Goal: Task Accomplishment & Management: Manage account settings

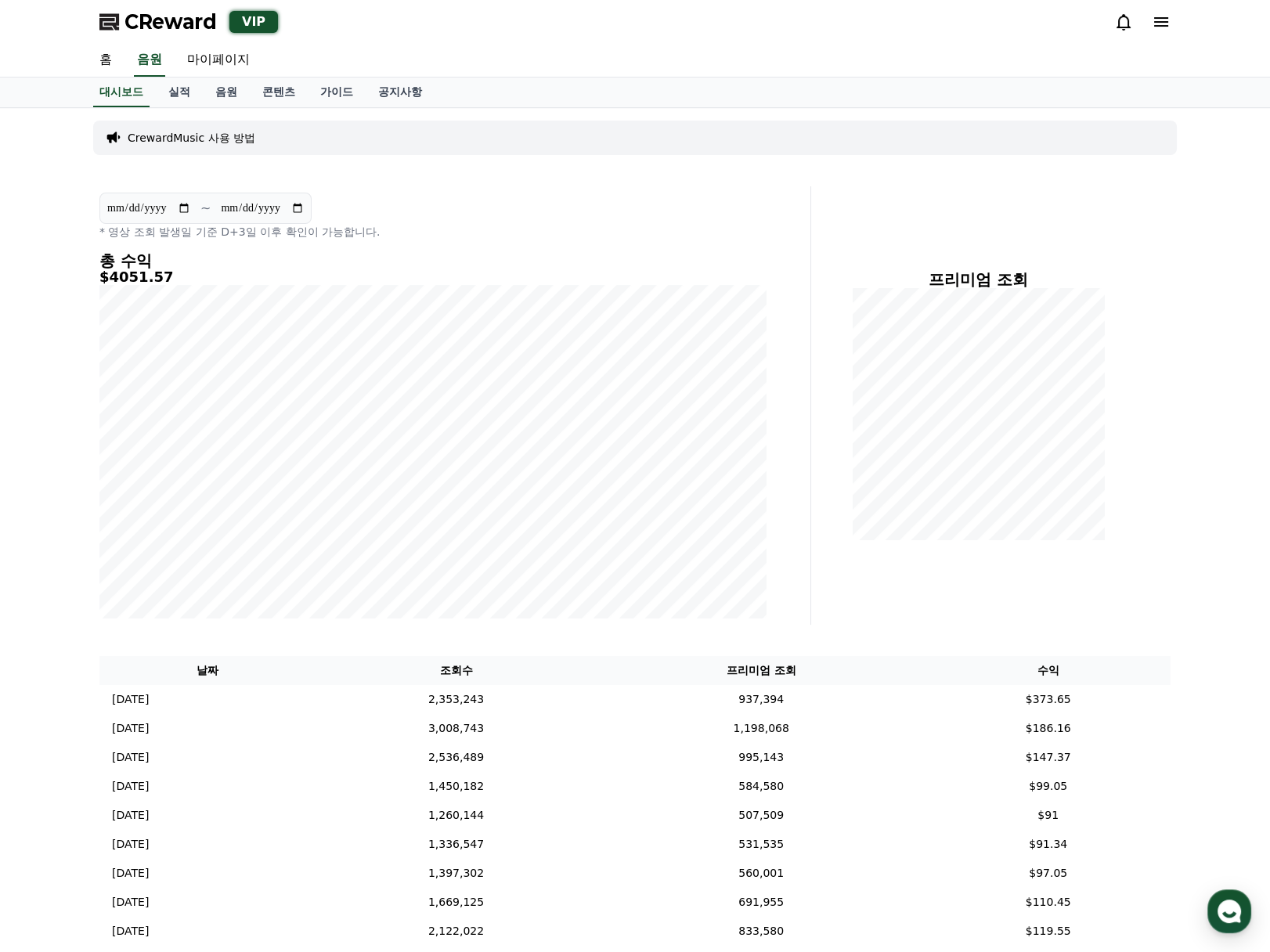
click at [1184, 618] on div "**********" at bounding box center [635, 741] width 1270 height 1265
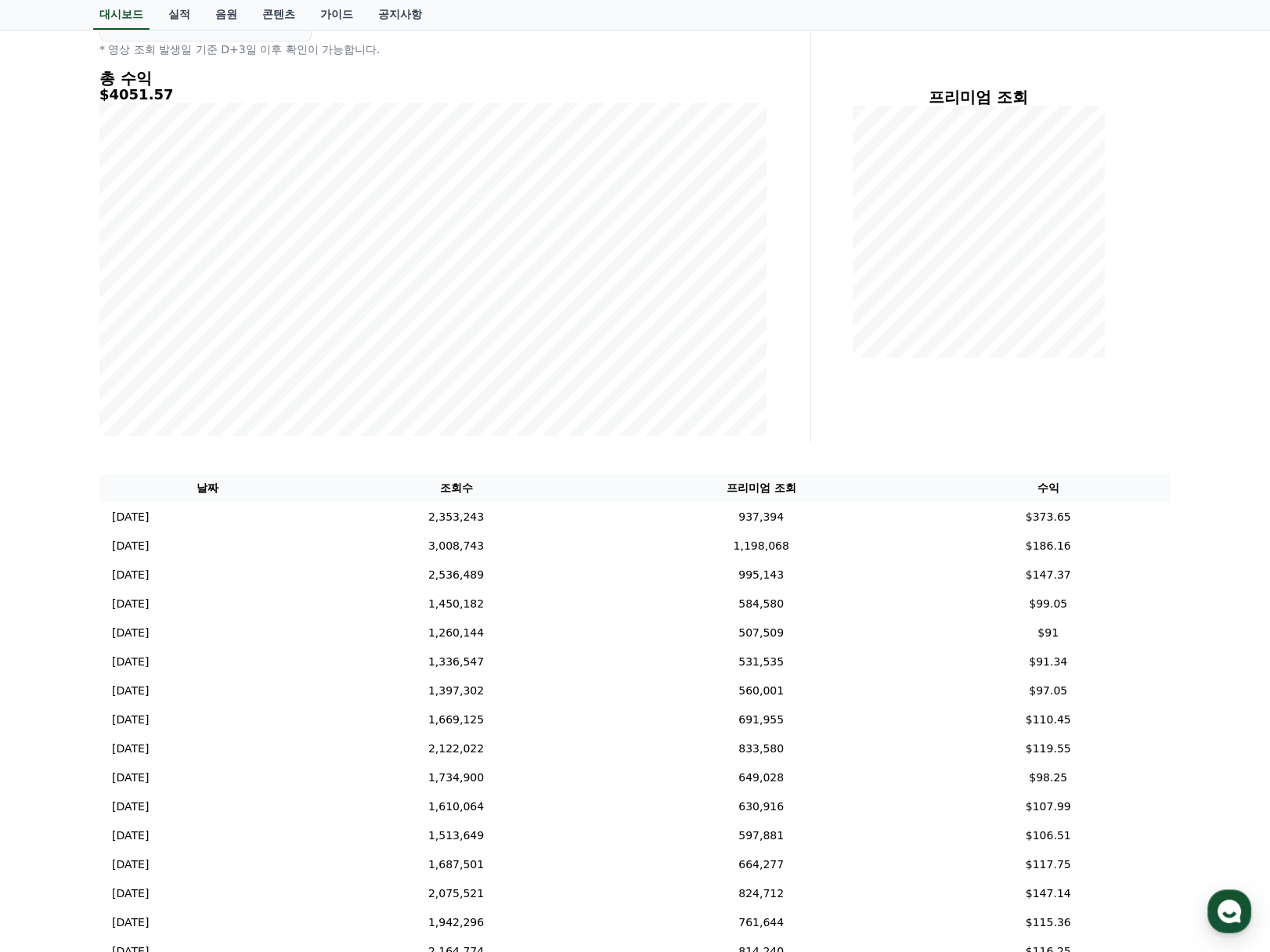
scroll to position [248, 0]
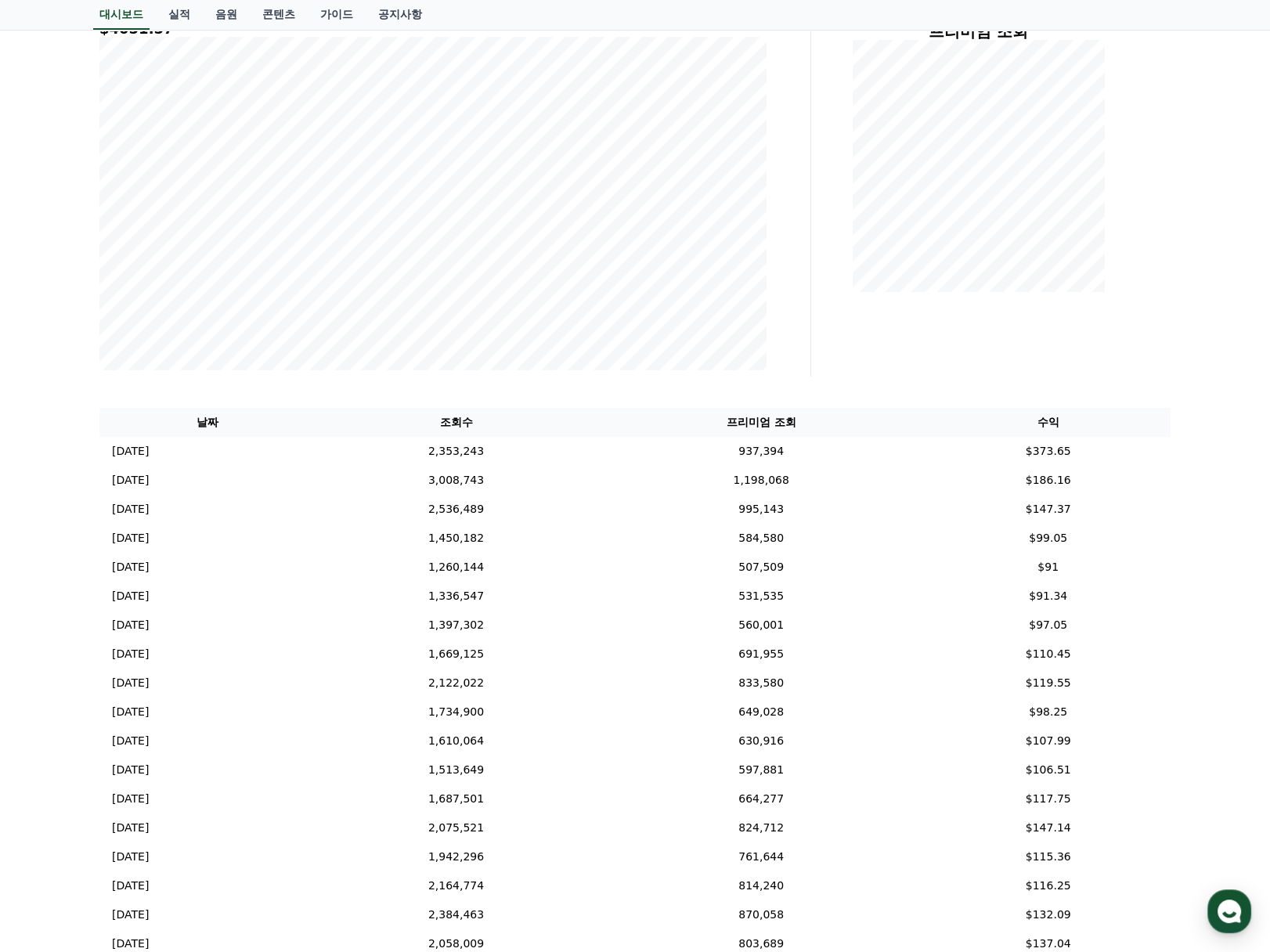
click at [1195, 539] on div "**********" at bounding box center [635, 492] width 1270 height 1265
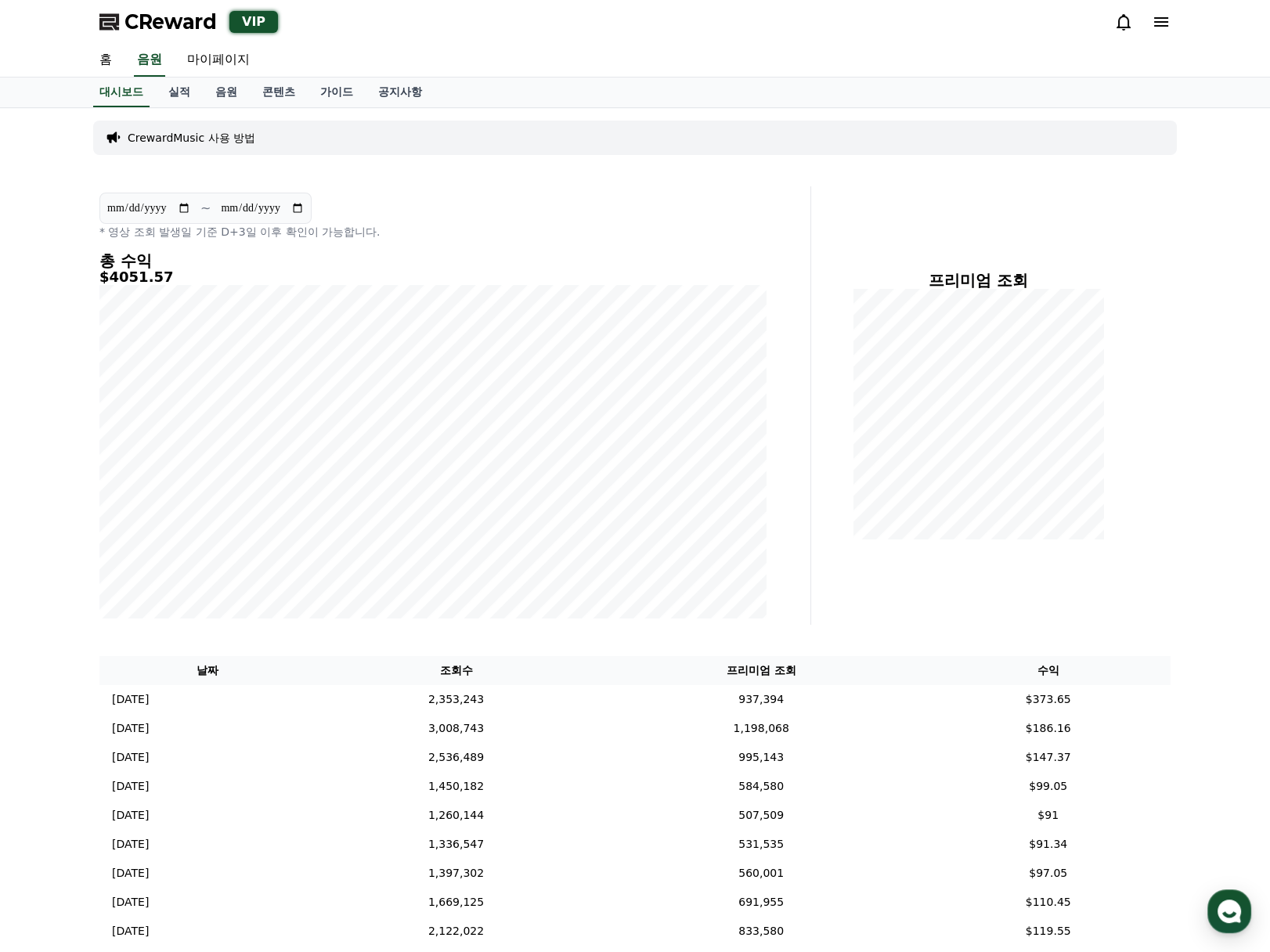
click at [792, 569] on div "**********" at bounding box center [451, 405] width 718 height 439
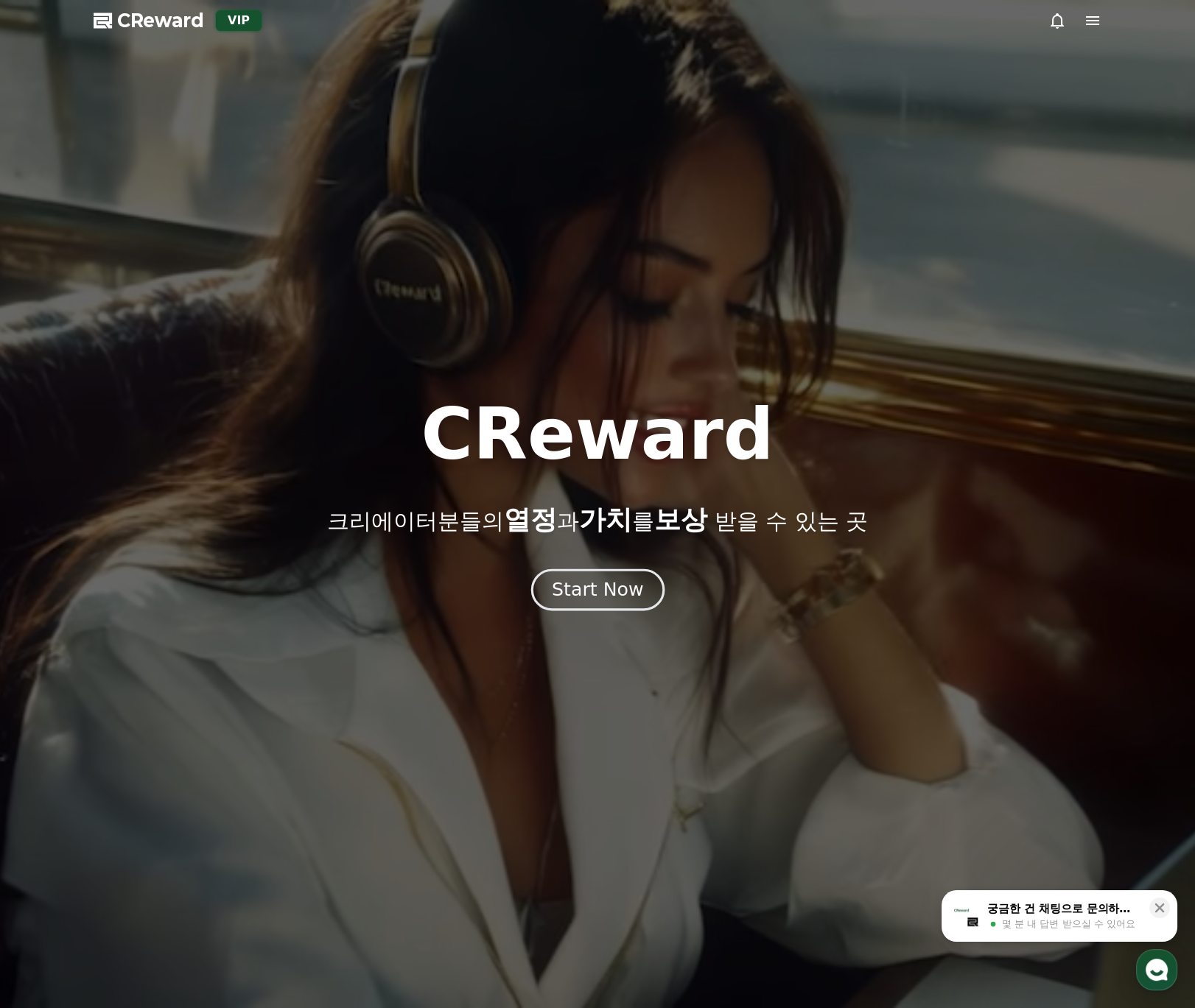
click at [587, 595] on div "Start Now" at bounding box center [597, 590] width 91 height 25
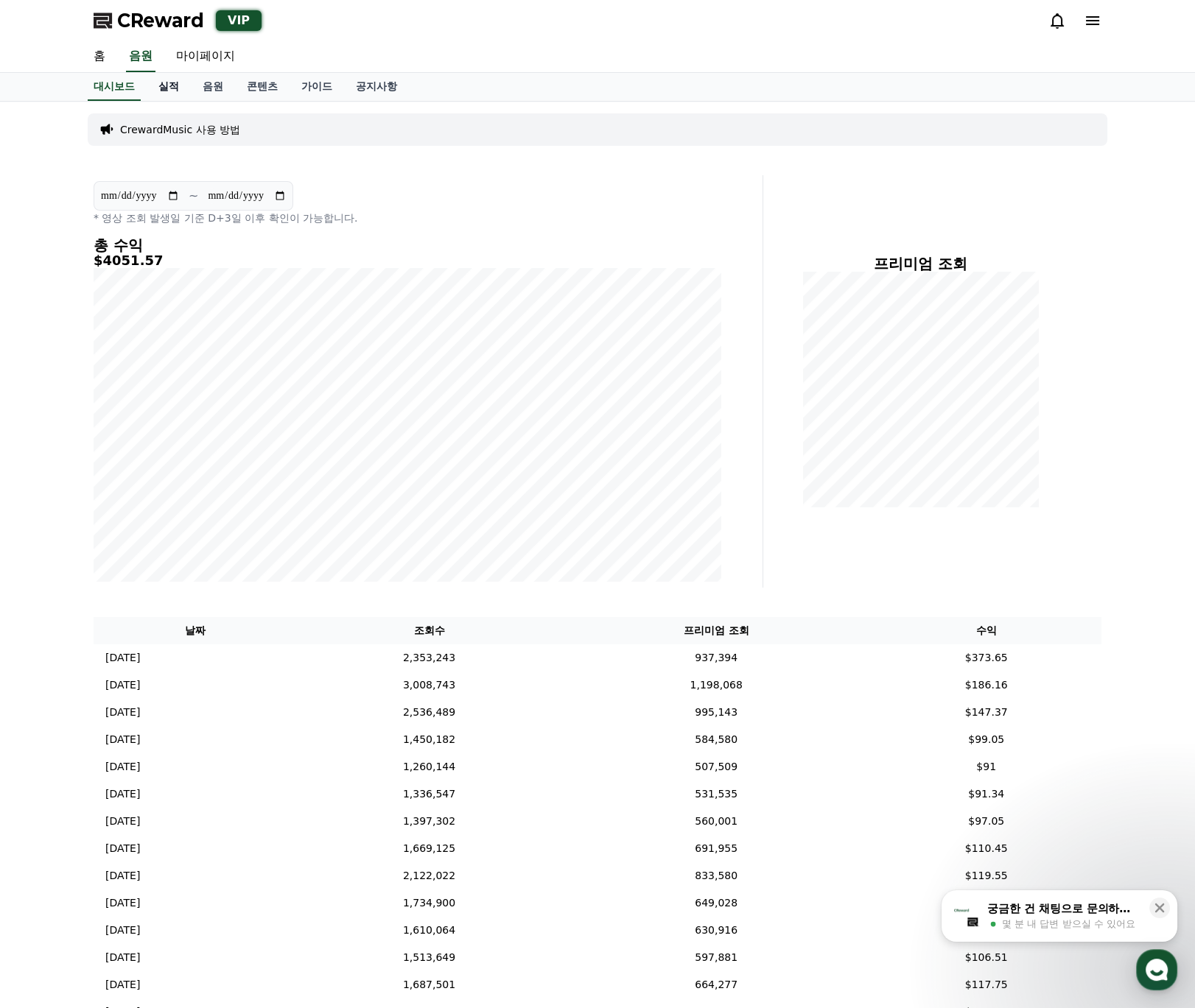
click at [174, 94] on link "실적" at bounding box center [169, 87] width 44 height 28
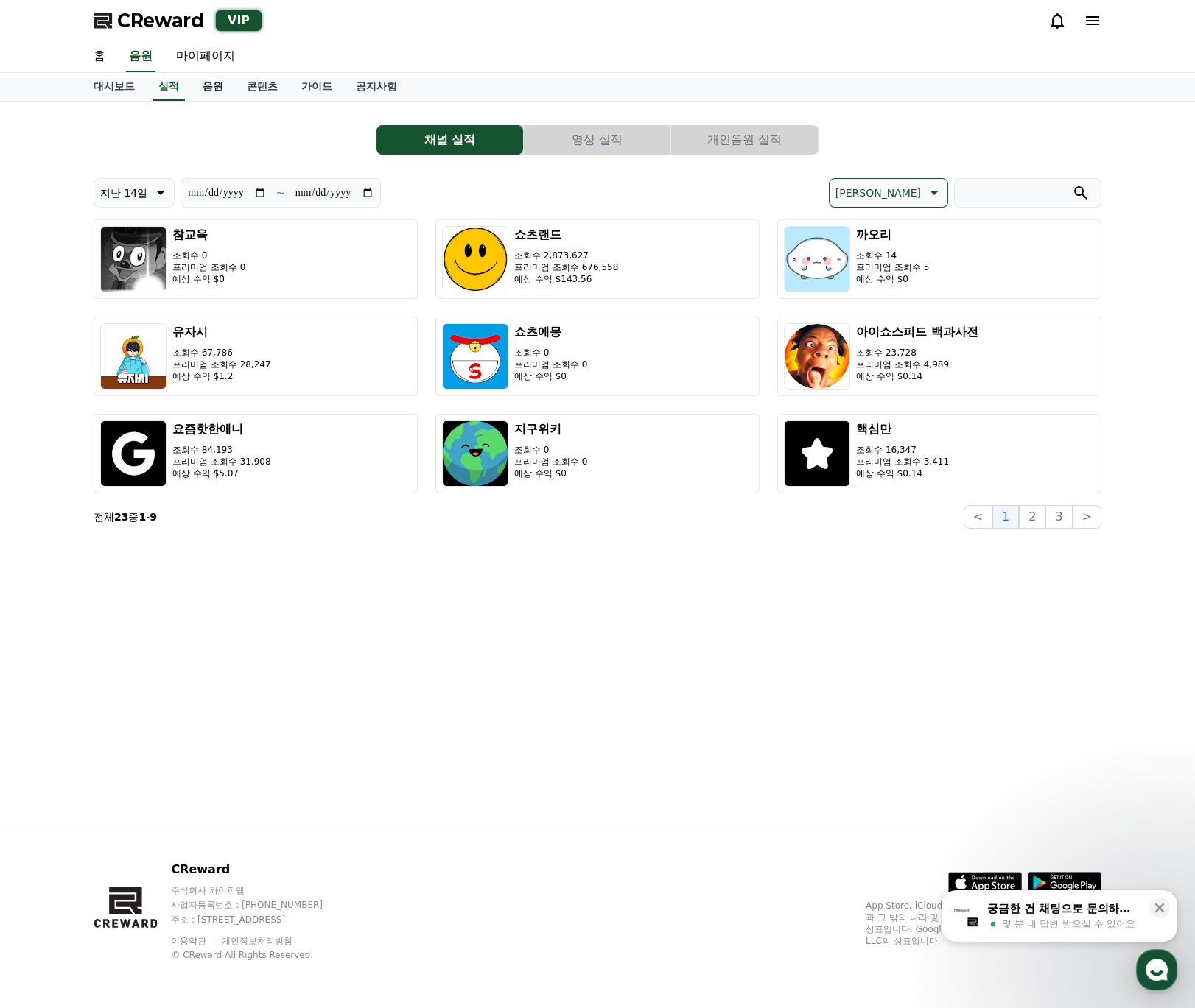
click at [225, 87] on link "음원" at bounding box center [212, 87] width 44 height 28
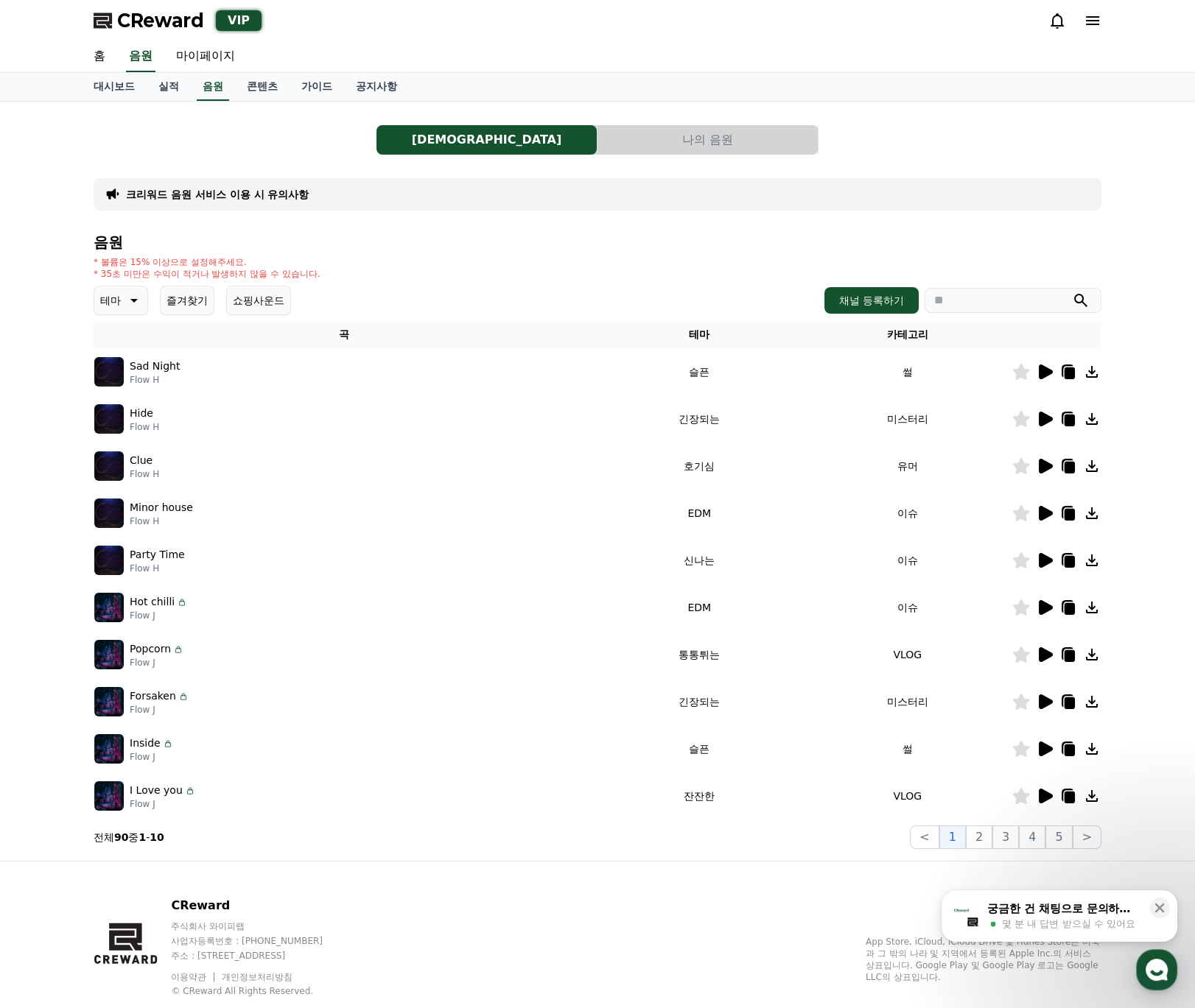
drag, startPoint x: 133, startPoint y: 368, endPoint x: 53, endPoint y: 371, distance: 80.1
click at [132, 368] on p "Sad Night" at bounding box center [154, 366] width 50 height 15
click at [53, 371] on div "음원 목록 나의 음원 크리워드 음원 서비스 이용 시 유의사항 음원 * 볼륨은 15% 이상으로 설정해주세요. * 35초 미만은 수익이 적거나 발…" at bounding box center [597, 481] width 1195 height 759
click at [100, 370] on img at bounding box center [108, 372] width 29 height 29
drag, startPoint x: 100, startPoint y: 370, endPoint x: 827, endPoint y: 383, distance: 727.1
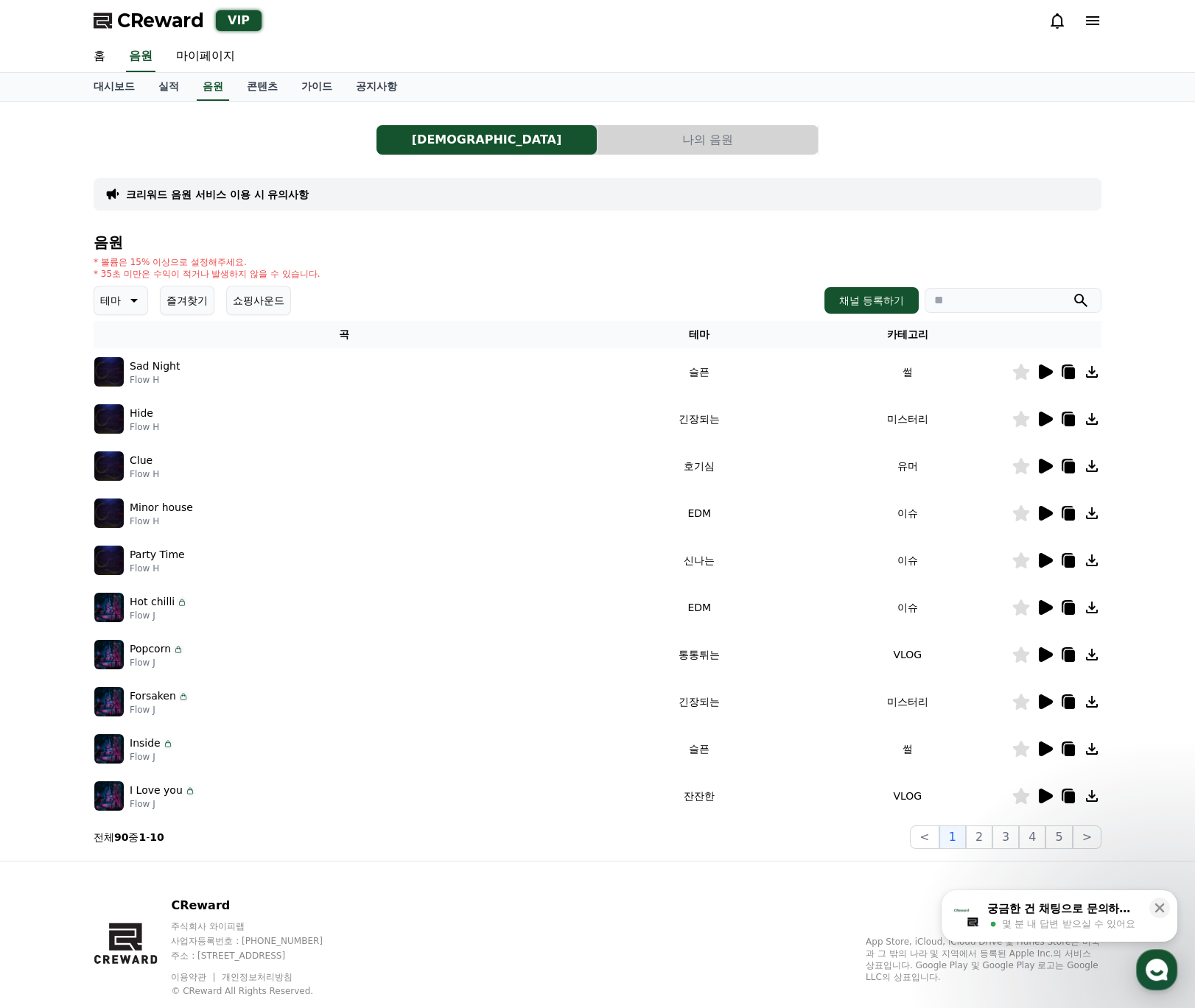
click at [107, 370] on img at bounding box center [108, 372] width 29 height 29
click at [1046, 375] on icon at bounding box center [1045, 372] width 14 height 15
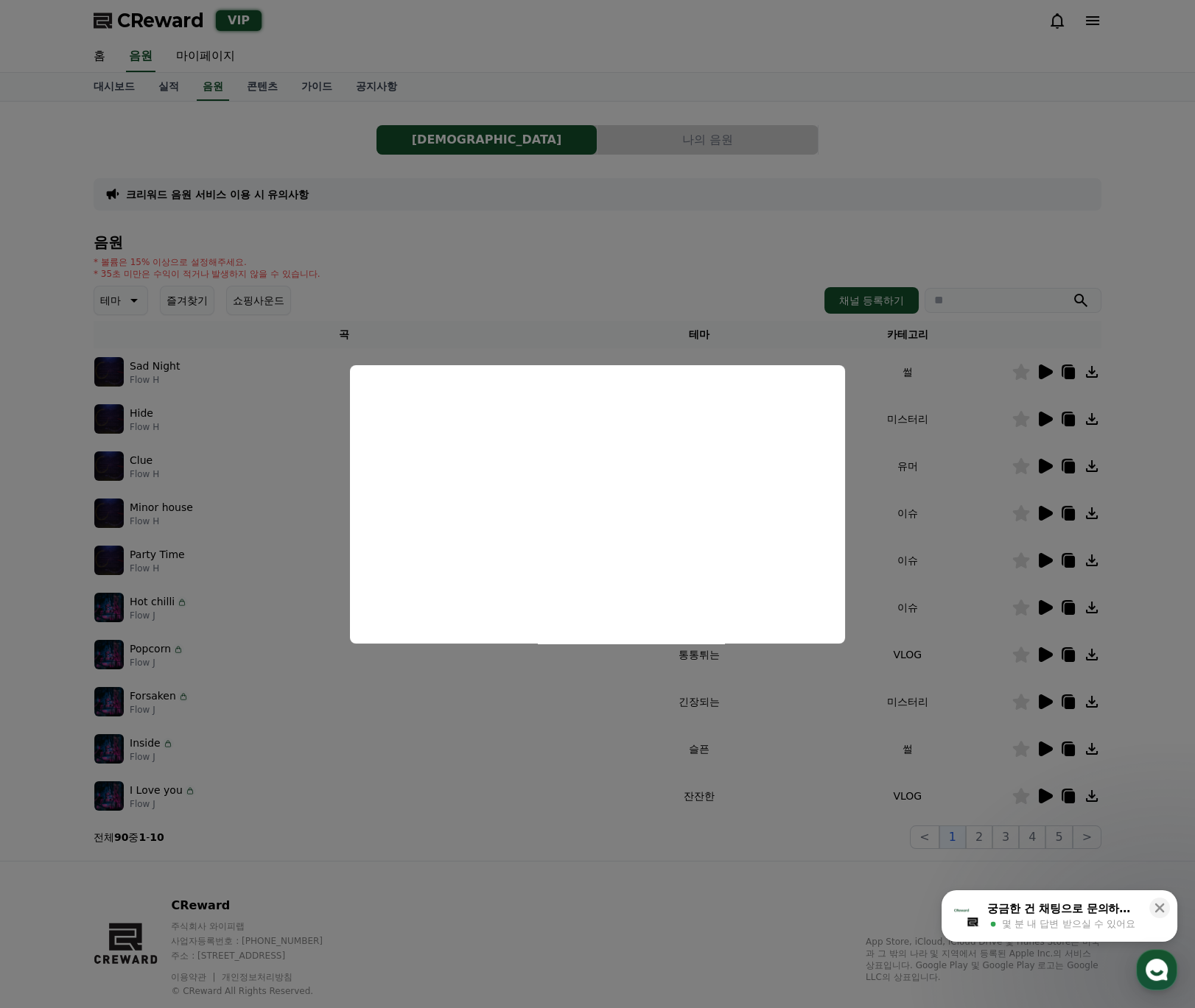
click at [271, 457] on button "close modal" at bounding box center [597, 504] width 1195 height 1008
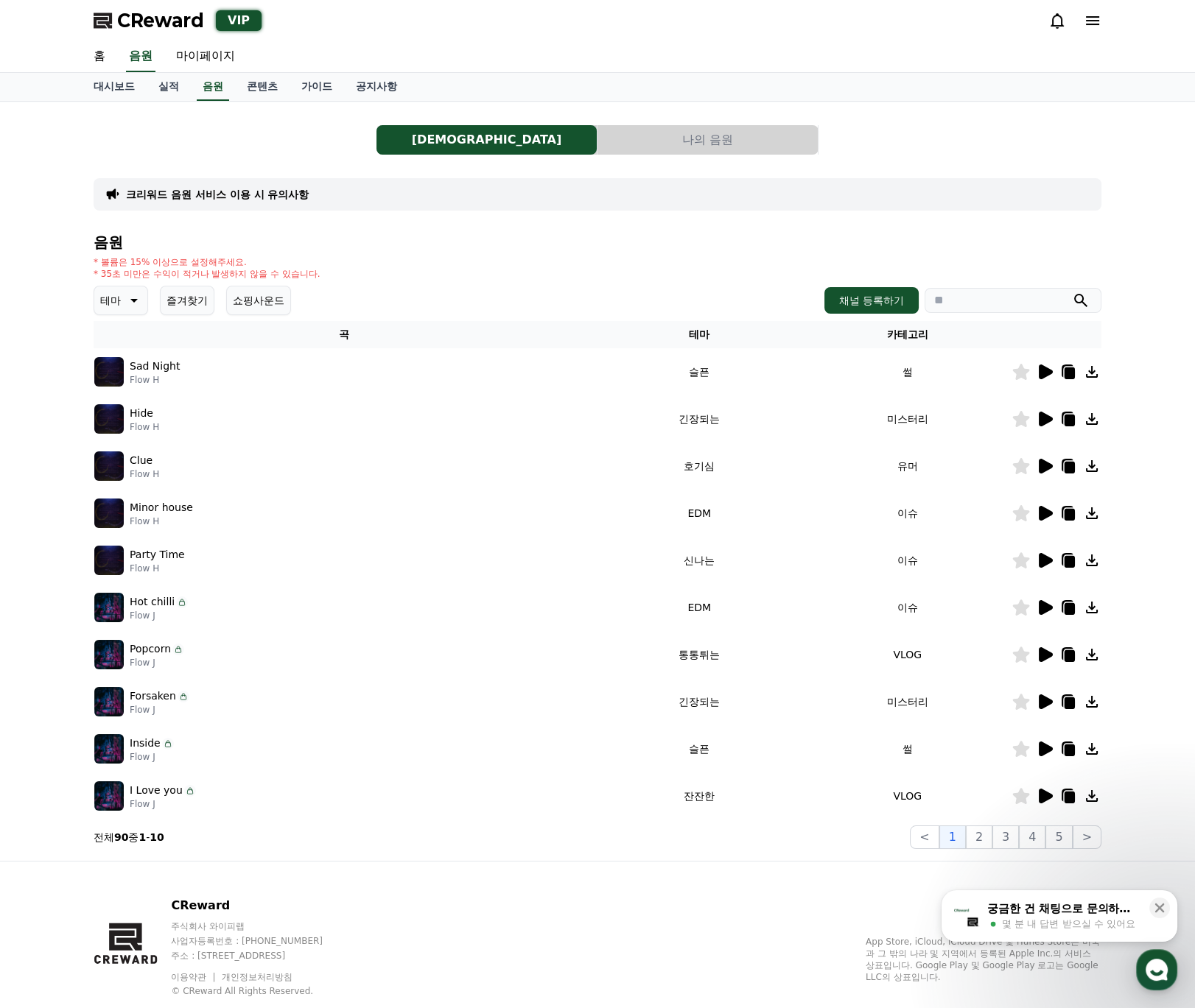
click at [1048, 614] on icon at bounding box center [1044, 607] width 17 height 17
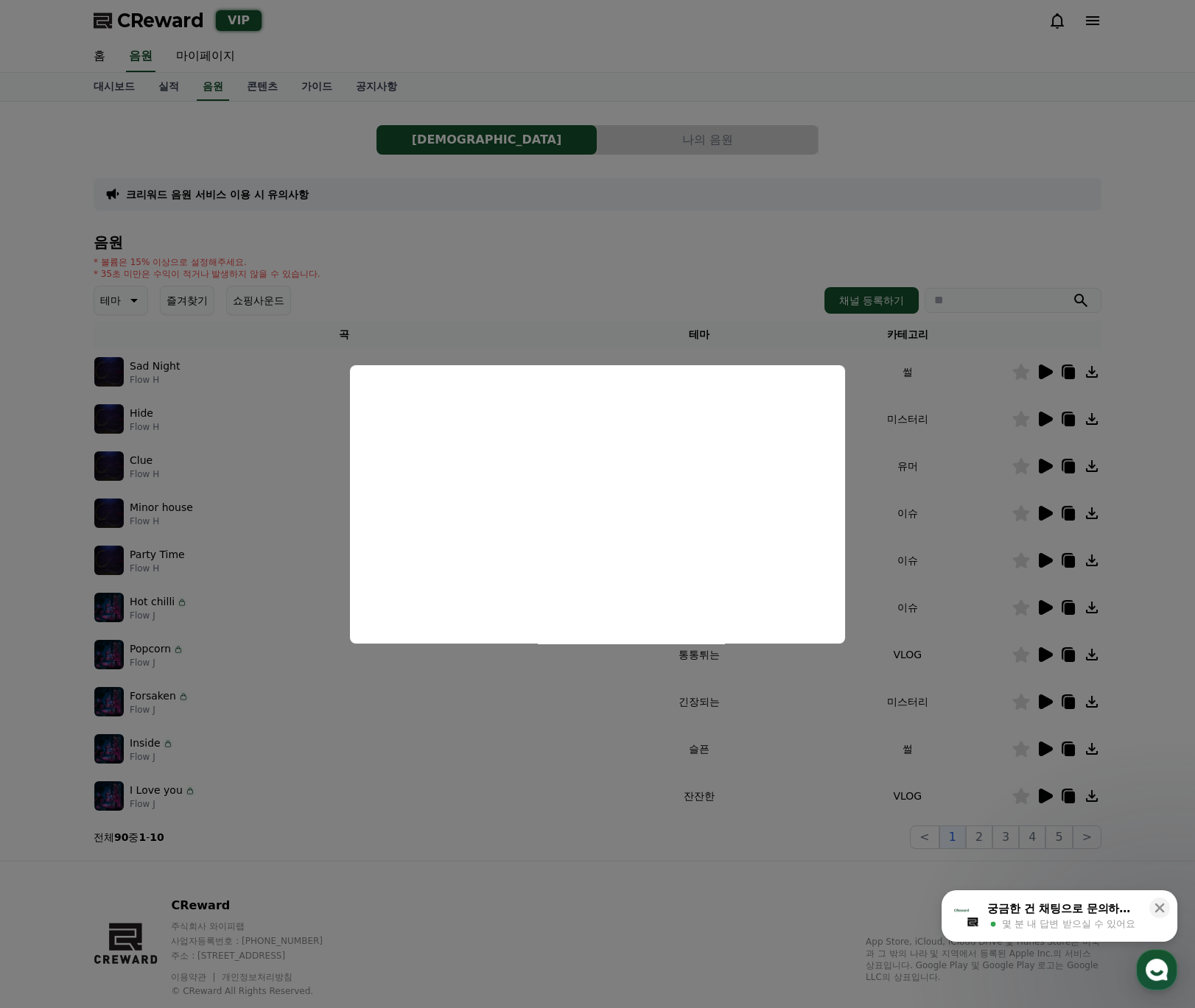
click at [194, 489] on button "close modal" at bounding box center [597, 504] width 1195 height 1008
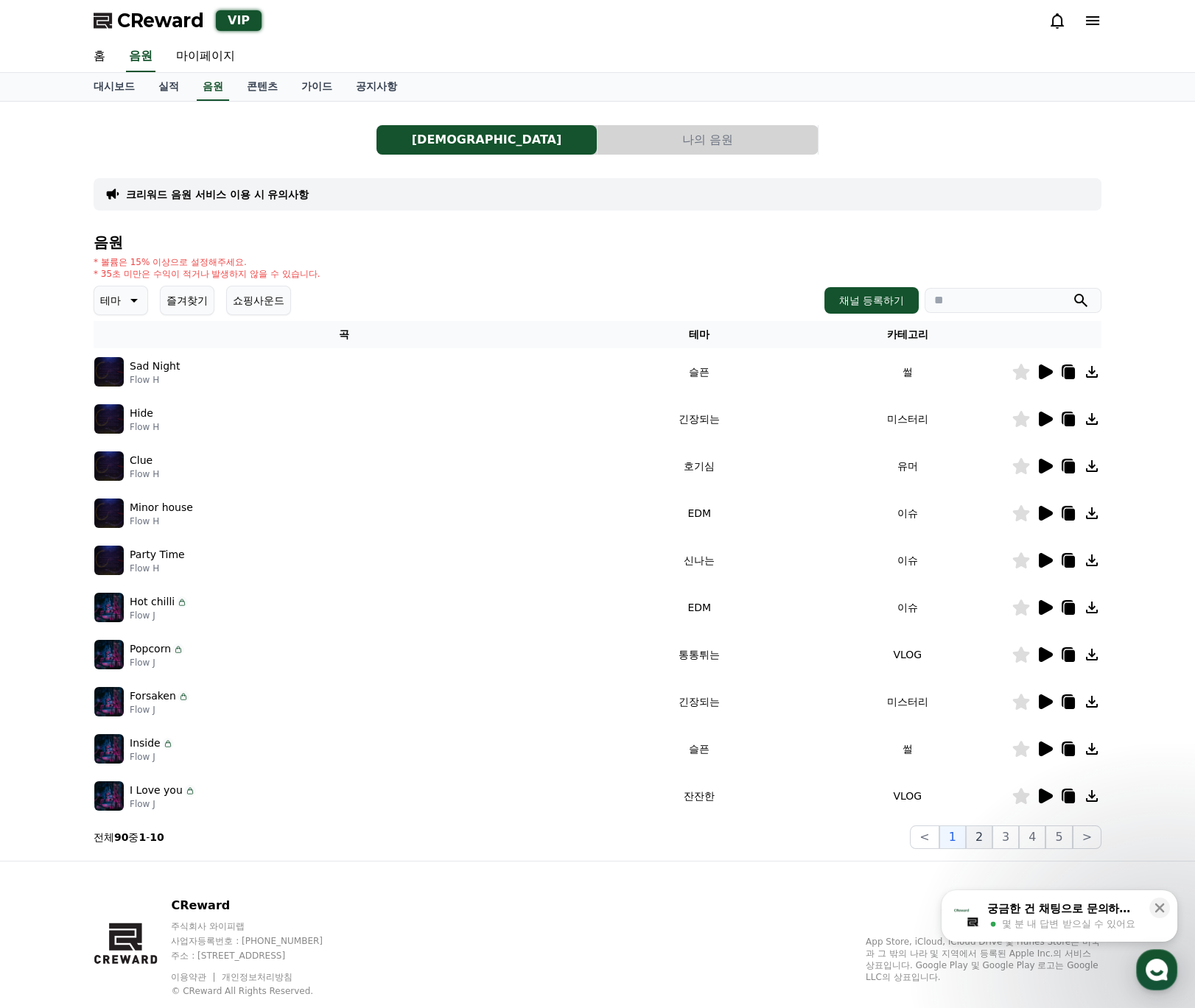
click at [981, 843] on button "2" at bounding box center [978, 838] width 26 height 24
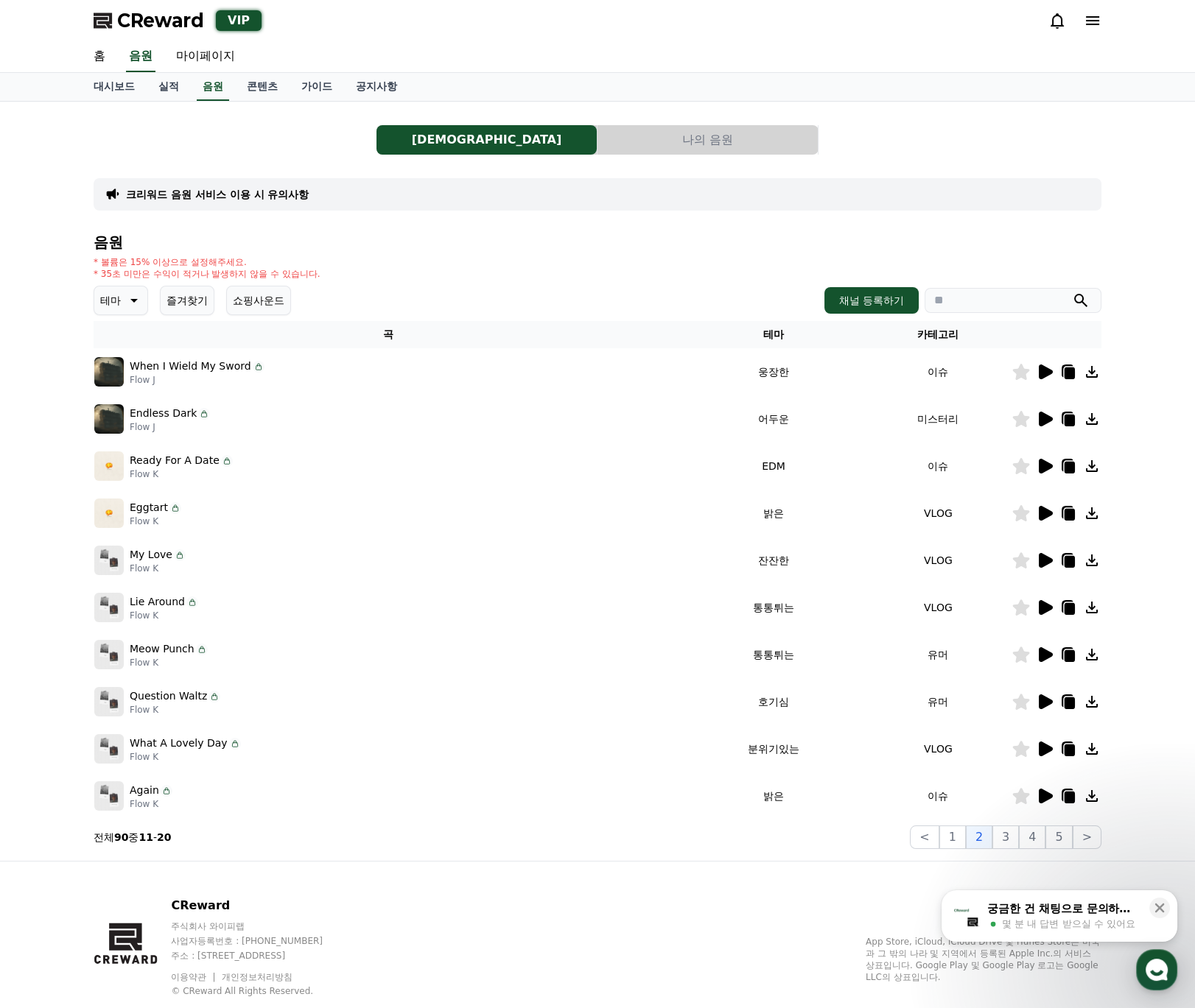
click at [1046, 467] on icon at bounding box center [1045, 466] width 14 height 15
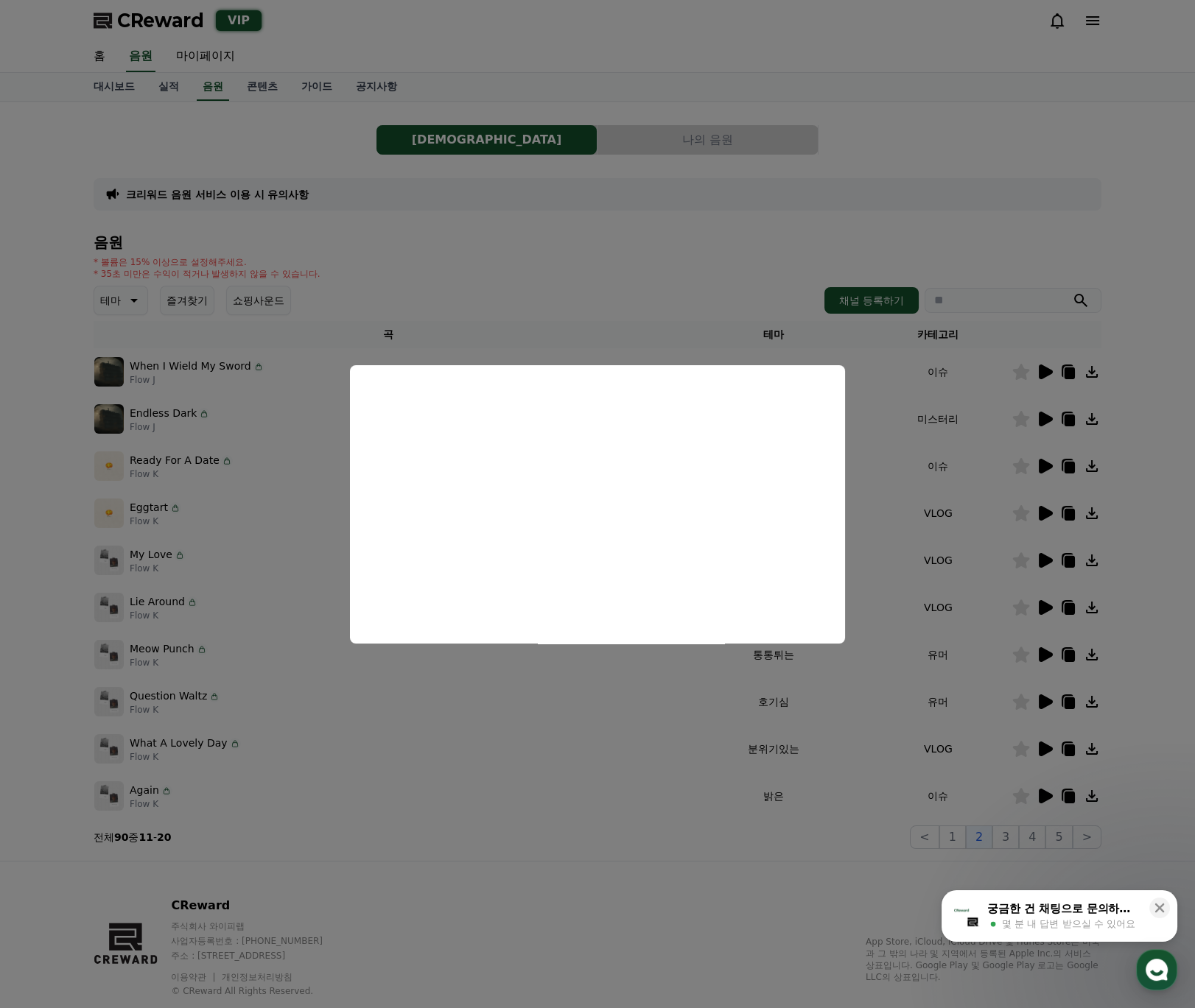
click at [532, 263] on button "close modal" at bounding box center [597, 504] width 1195 height 1008
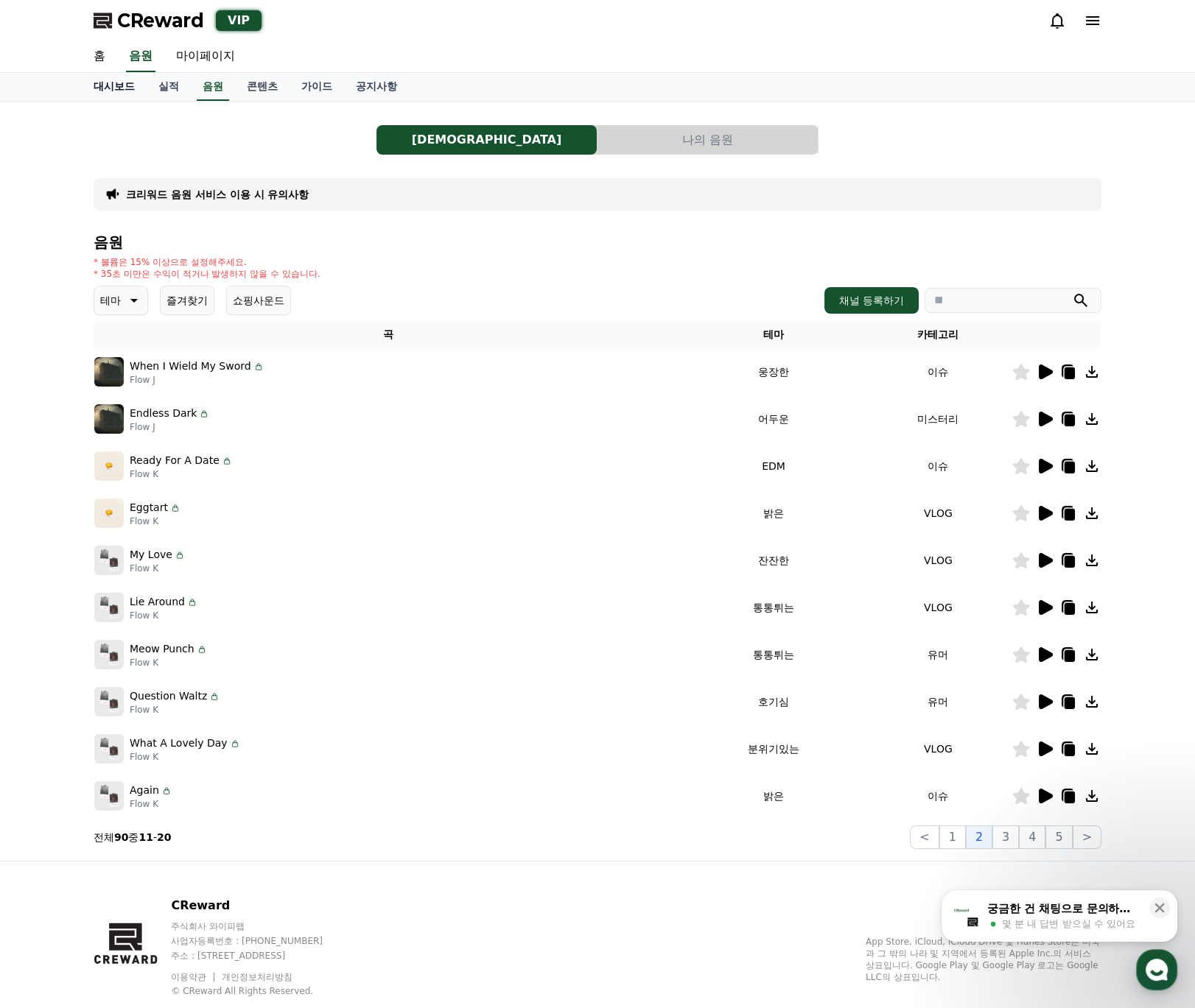
click at [121, 87] on link "대시보드" at bounding box center [114, 87] width 65 height 28
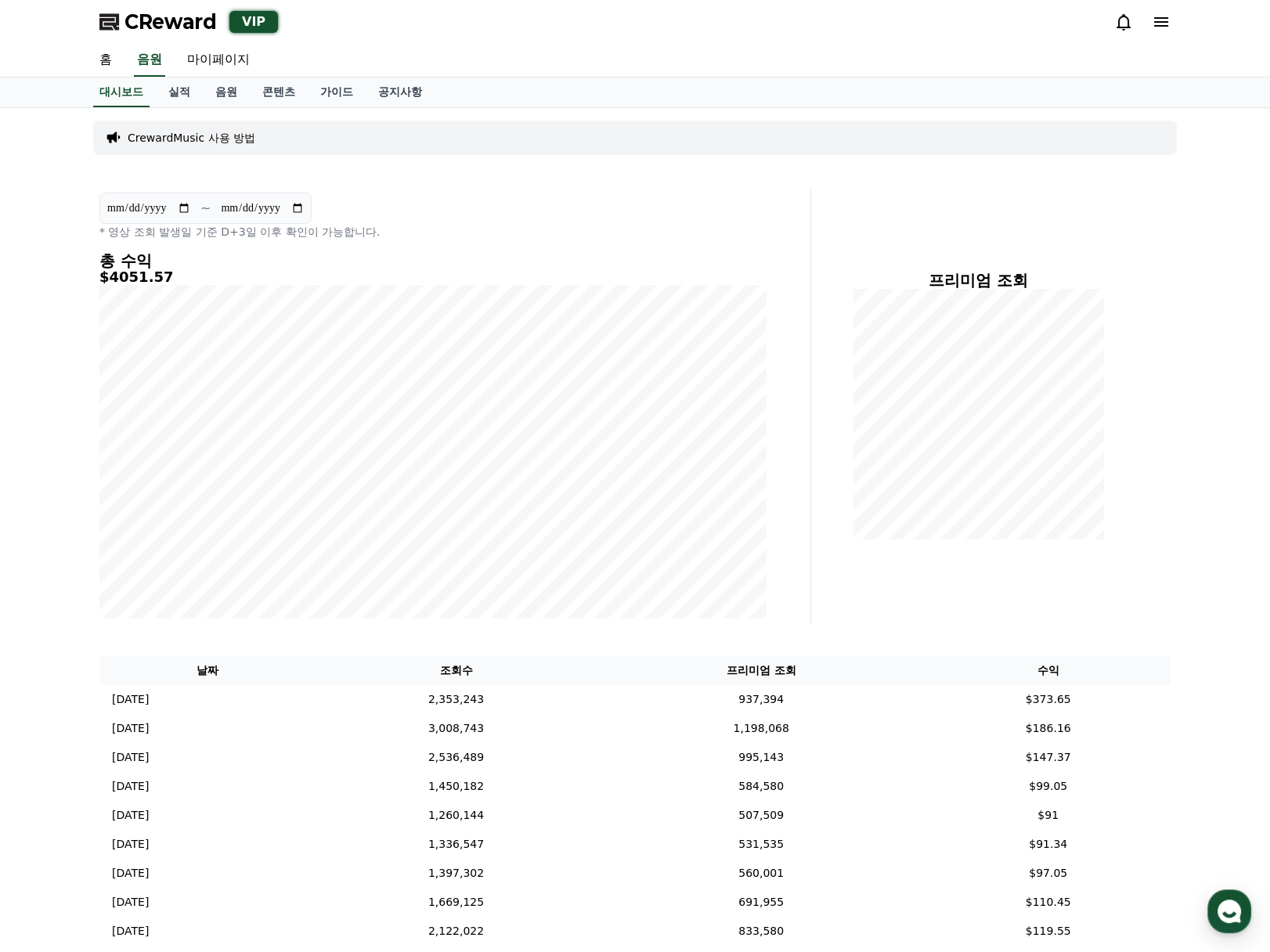
click at [1190, 598] on div "**********" at bounding box center [635, 741] width 1270 height 1265
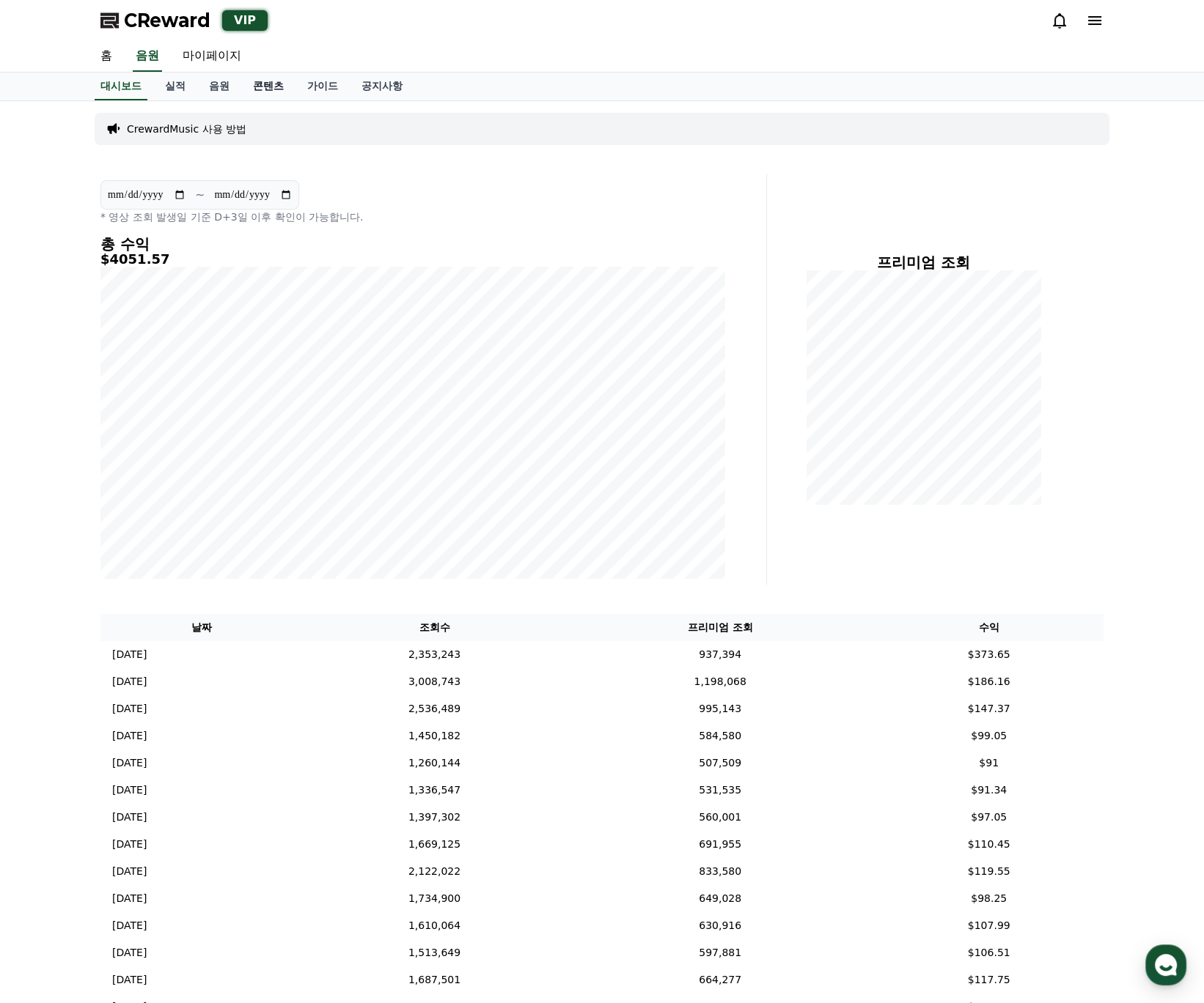
click at [279, 94] on link "콘텐츠" at bounding box center [269, 86] width 54 height 28
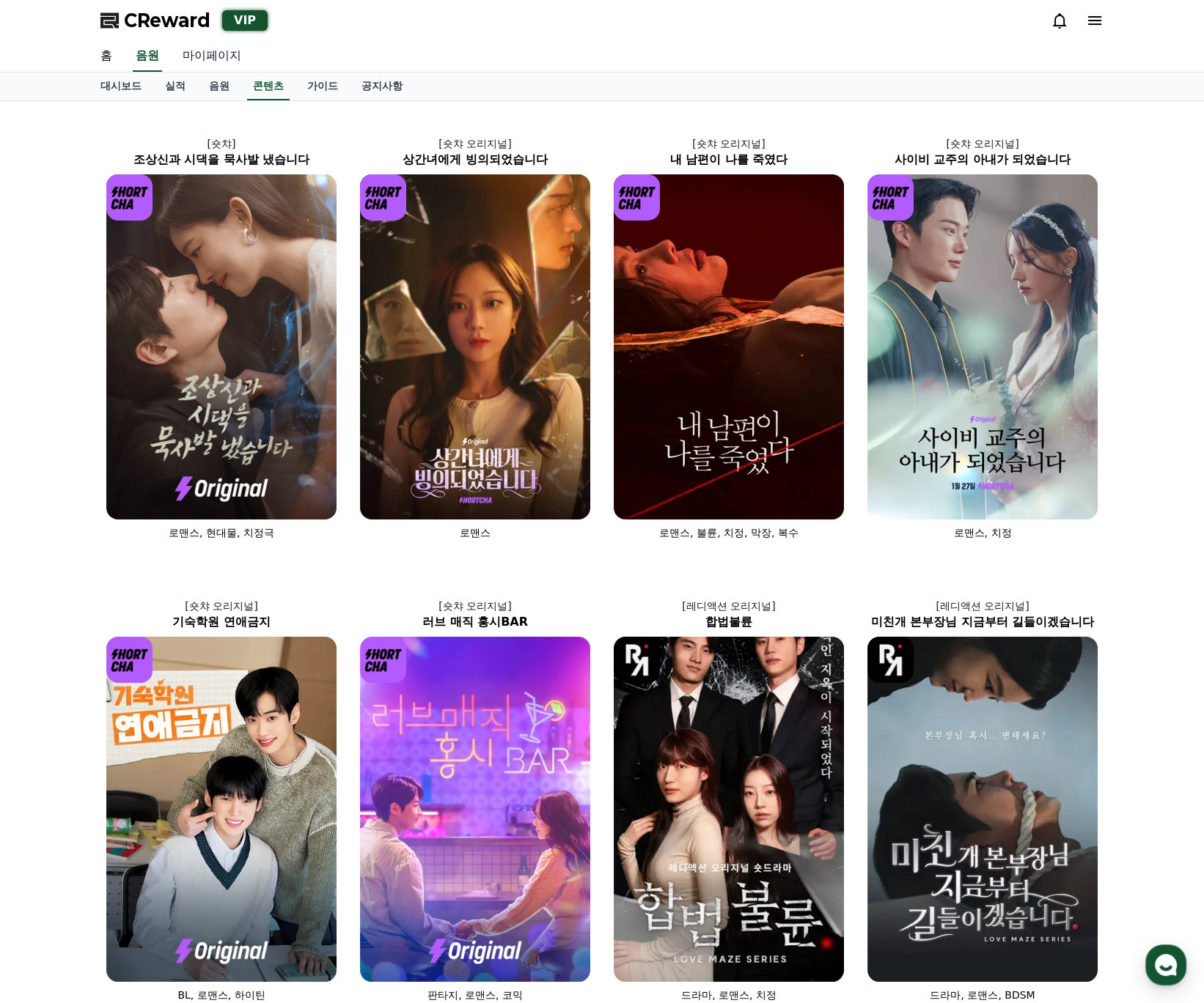
click at [220, 70] on link "마이페이지" at bounding box center [211, 56] width 83 height 31
select select "**********"
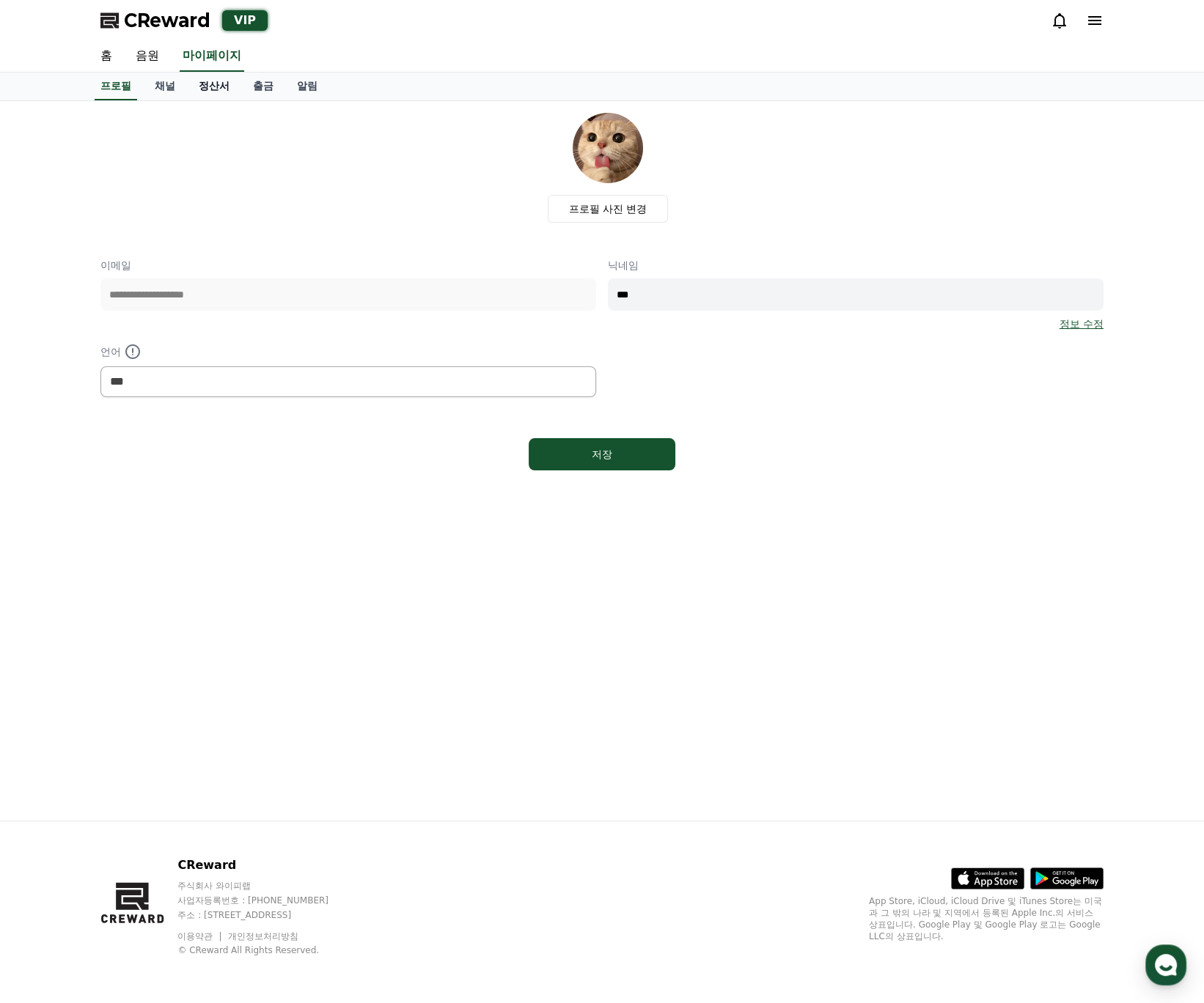
click at [220, 78] on link "정산서" at bounding box center [214, 86] width 54 height 28
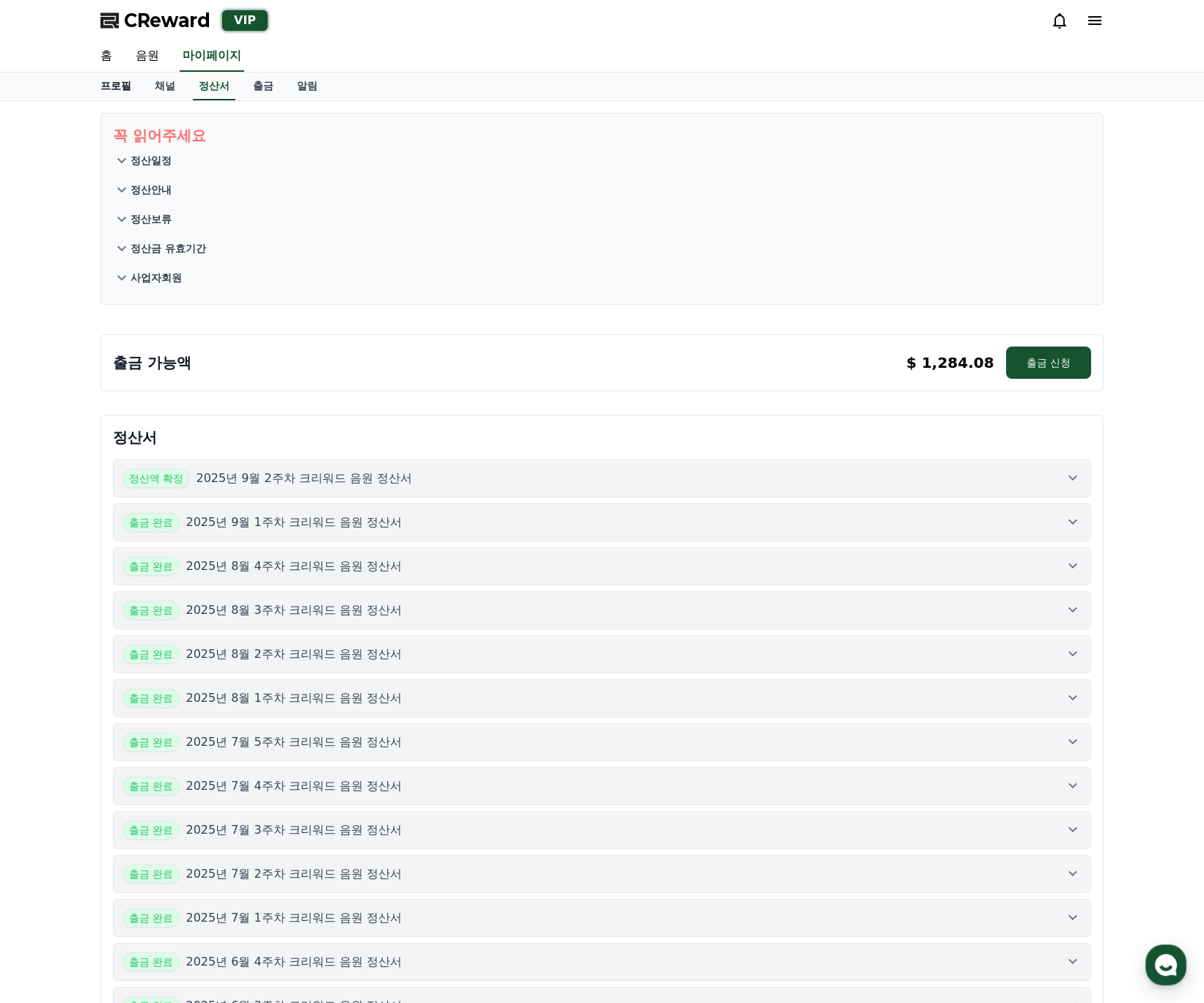
click at [124, 73] on link "프로필" at bounding box center [116, 86] width 54 height 28
select select "**********"
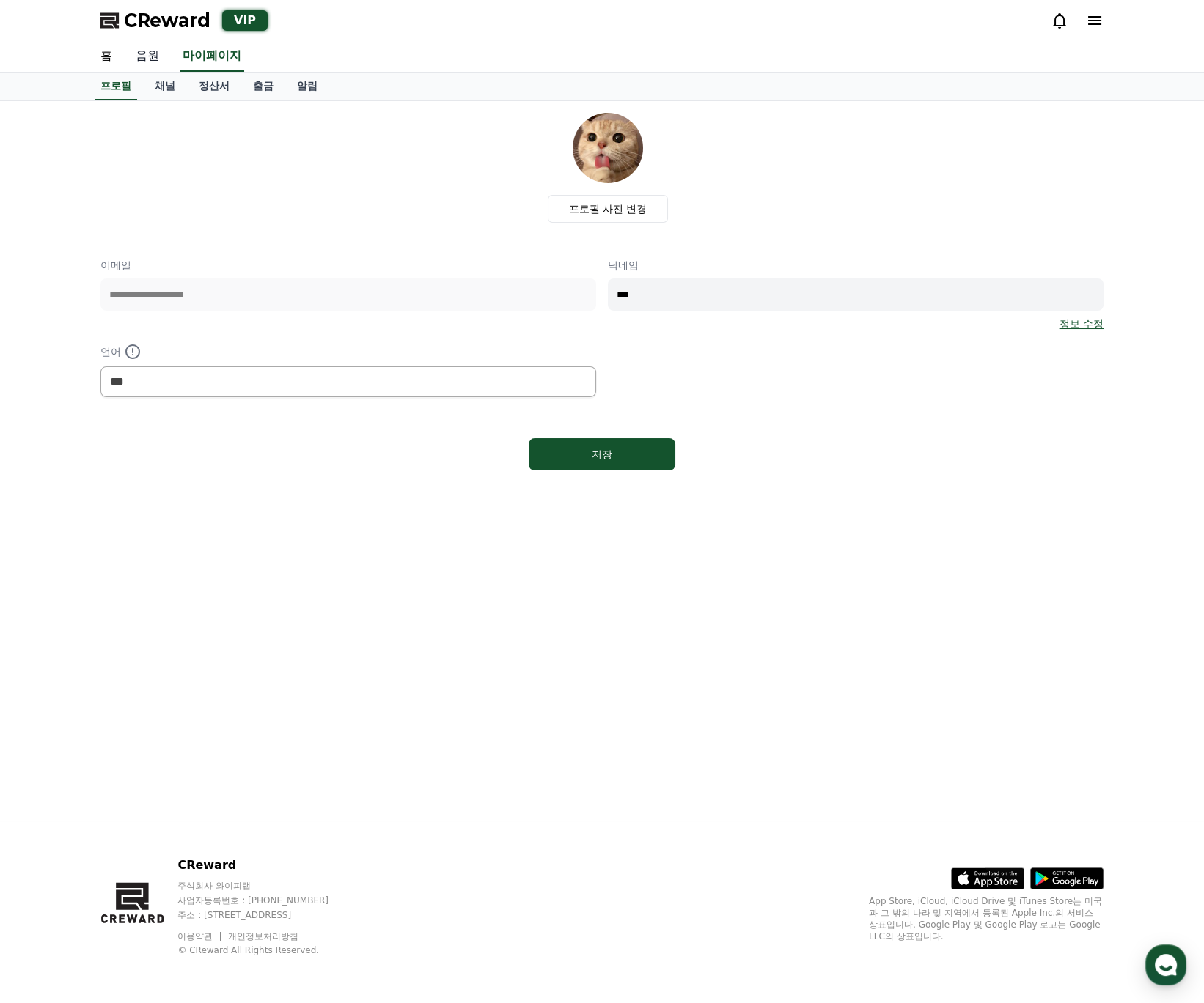
click at [140, 63] on link "음원" at bounding box center [148, 56] width 47 height 31
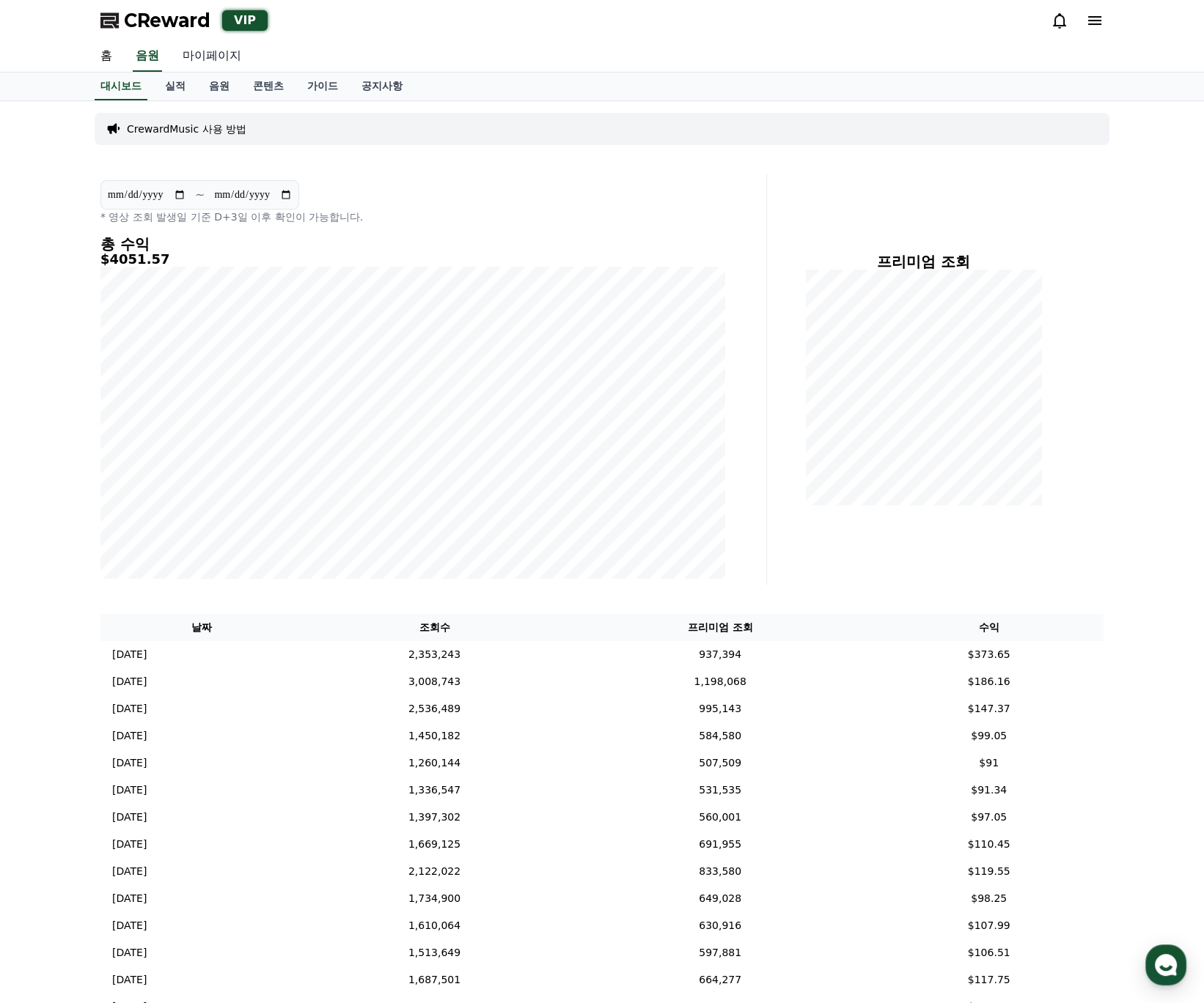
click at [228, 63] on link "마이페이지" at bounding box center [211, 56] width 83 height 31
select select "**********"
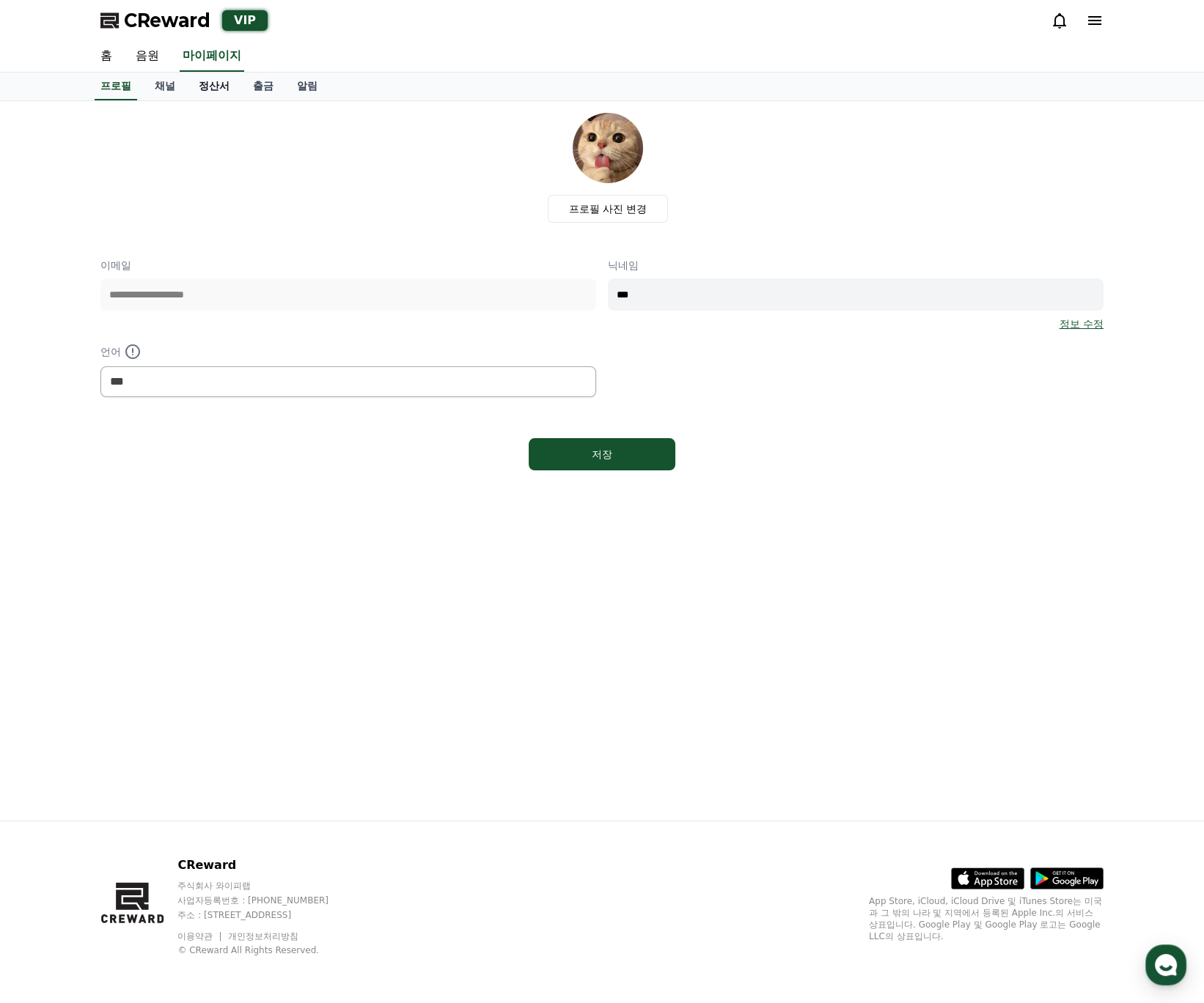
click at [203, 86] on link "정산서" at bounding box center [214, 86] width 54 height 28
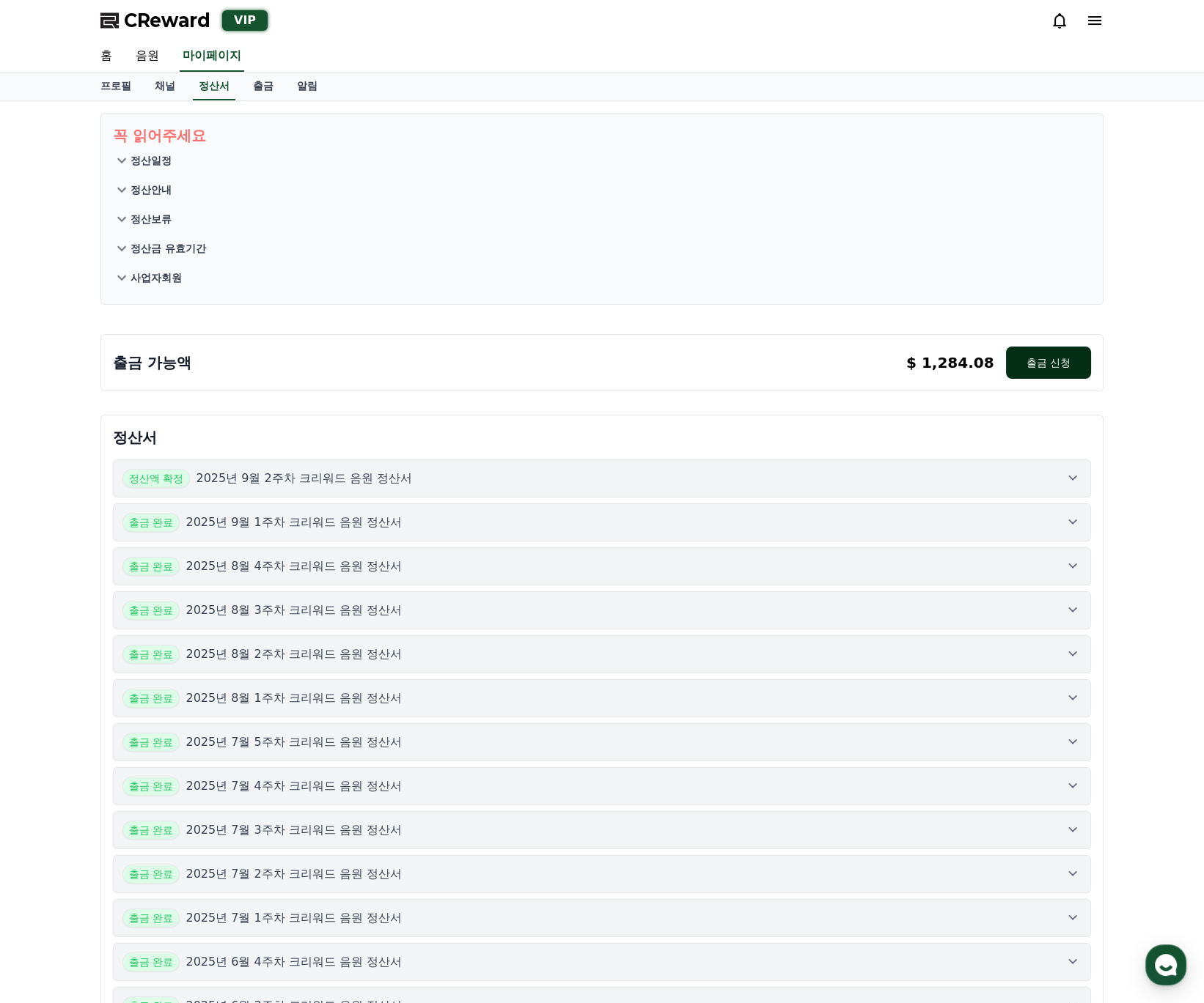
click at [1043, 364] on button "출금 신청" at bounding box center [1049, 363] width 85 height 33
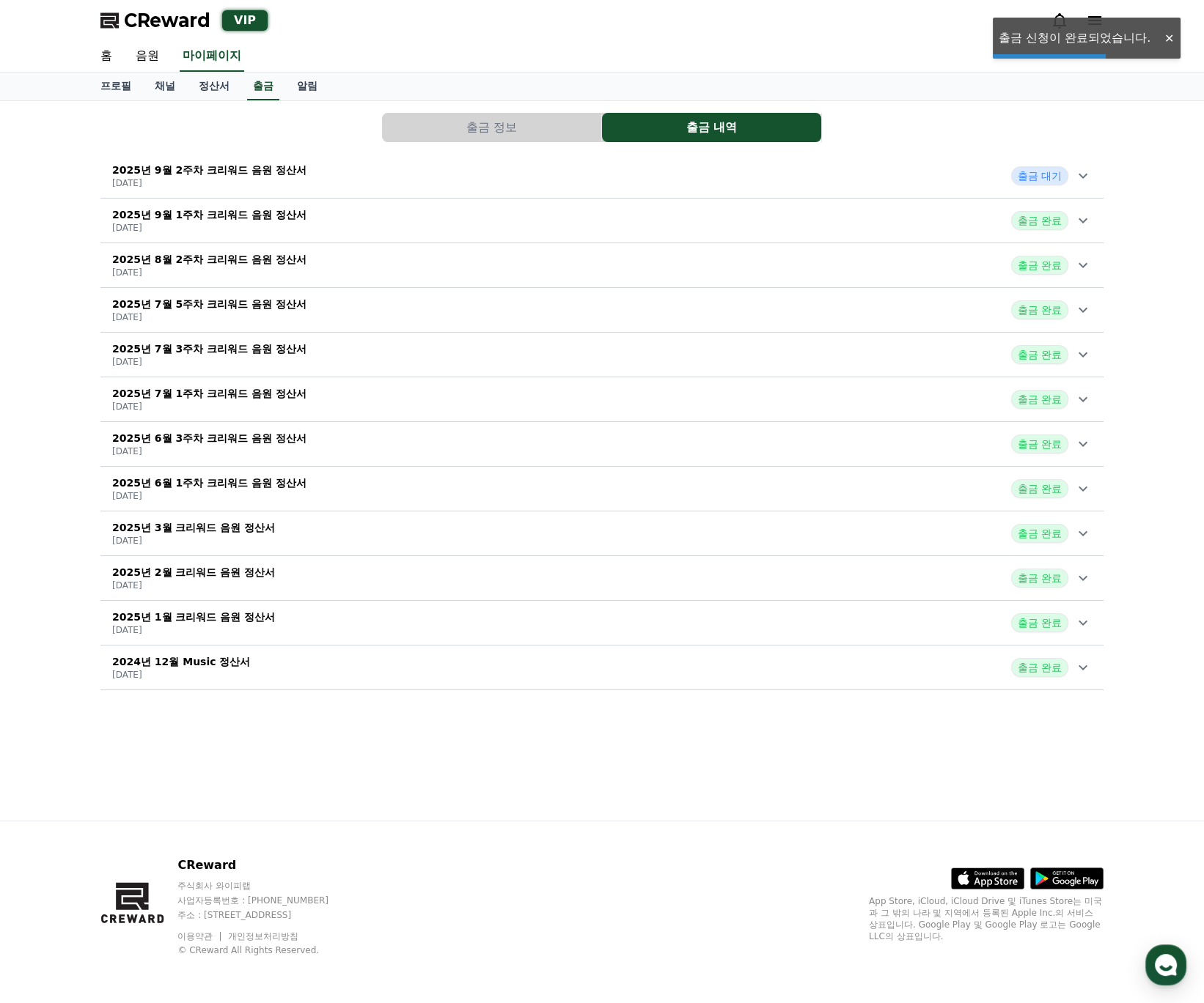
click at [1038, 176] on span "출금 대기" at bounding box center [1039, 175] width 57 height 19
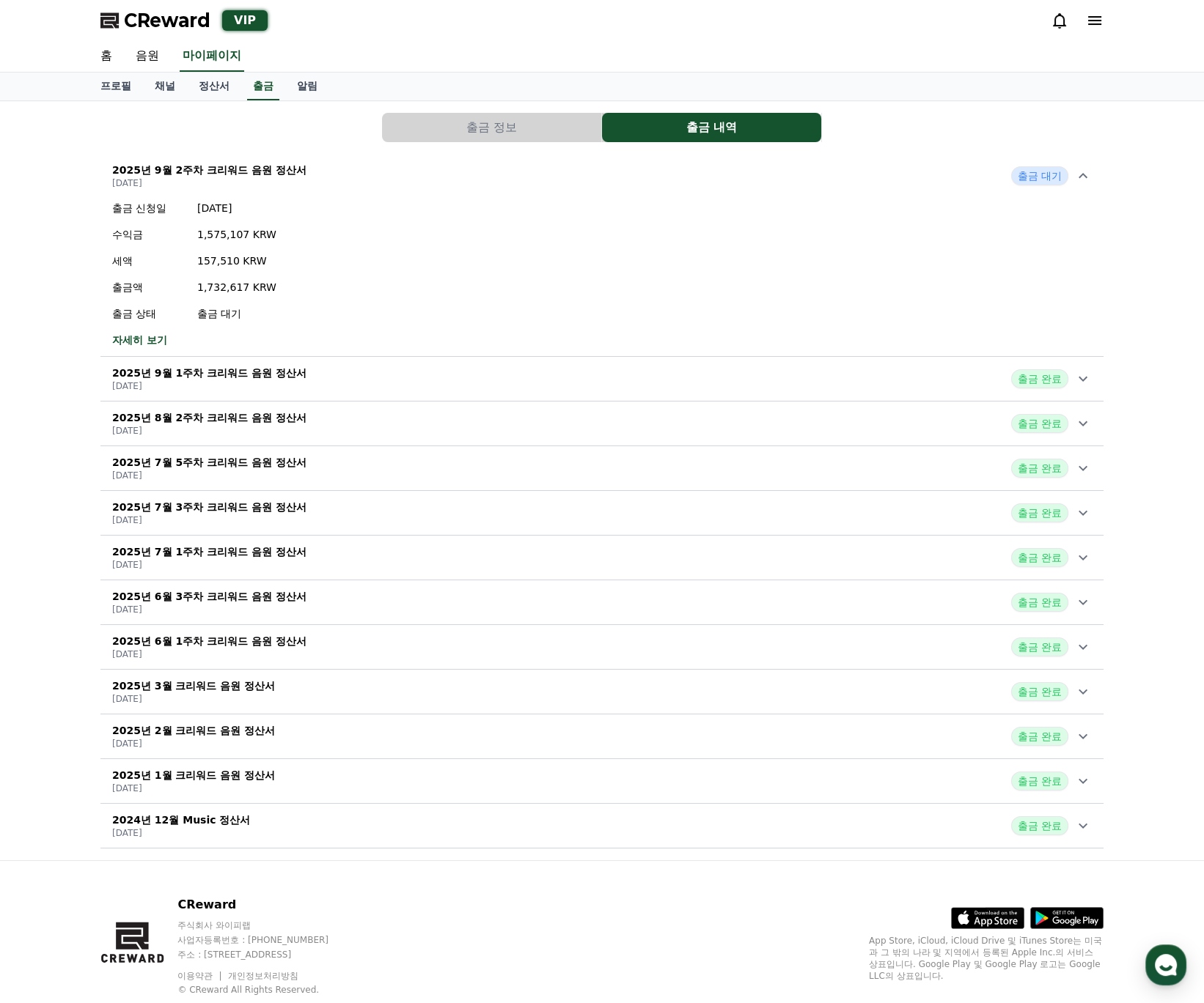
click at [599, 281] on div "출금 신청일 [DATE] 수익금 1,575,107 KRW 세액 157,510 KRW 출금액 1,732,617 KRW 출금 상태 출금 대기 자세…" at bounding box center [602, 274] width 1003 height 159
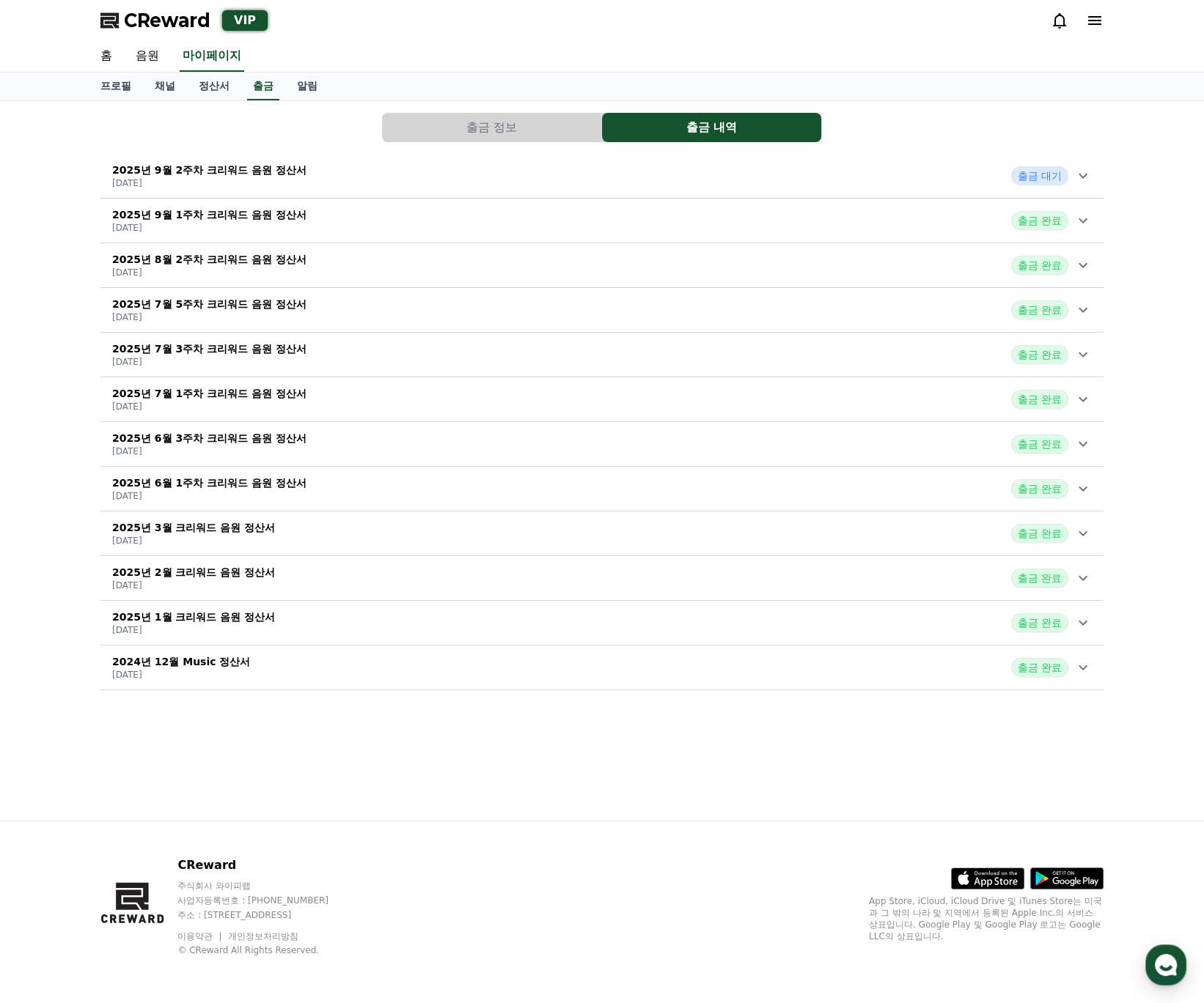
click at [1075, 182] on icon at bounding box center [1082, 175] width 17 height 17
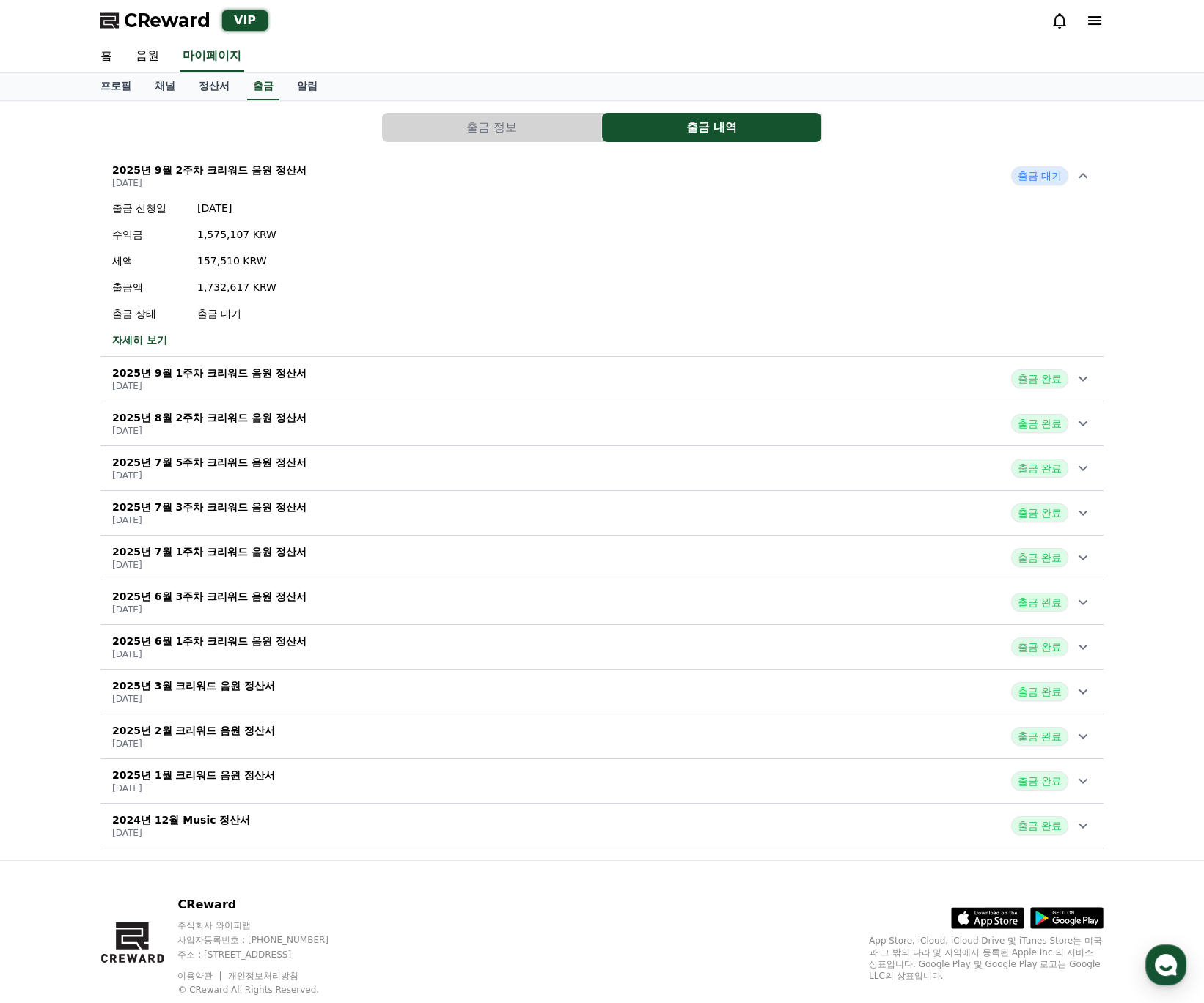
click at [1045, 181] on span "출금 대기" at bounding box center [1039, 175] width 57 height 19
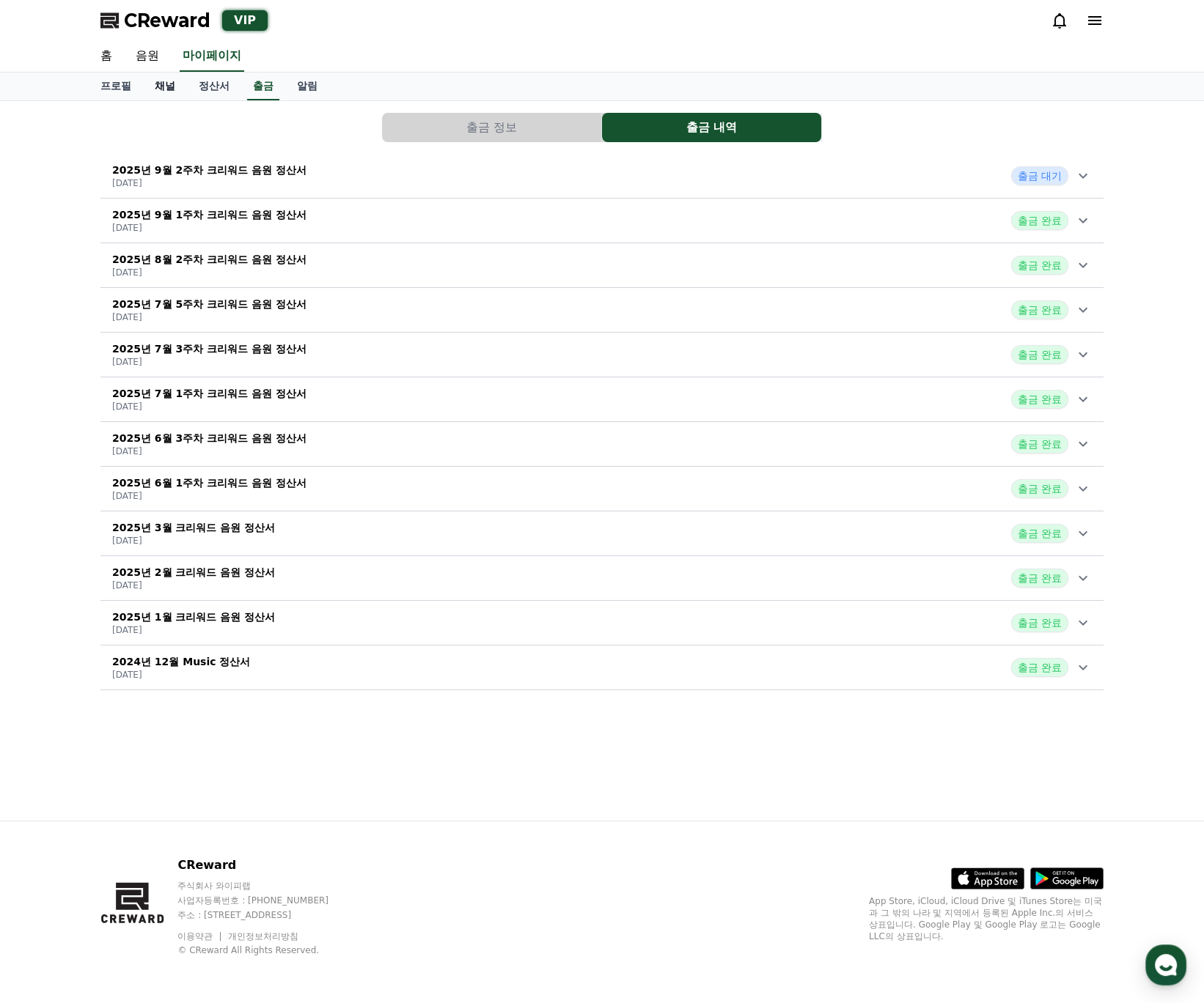
click at [163, 90] on link "채널" at bounding box center [165, 86] width 44 height 28
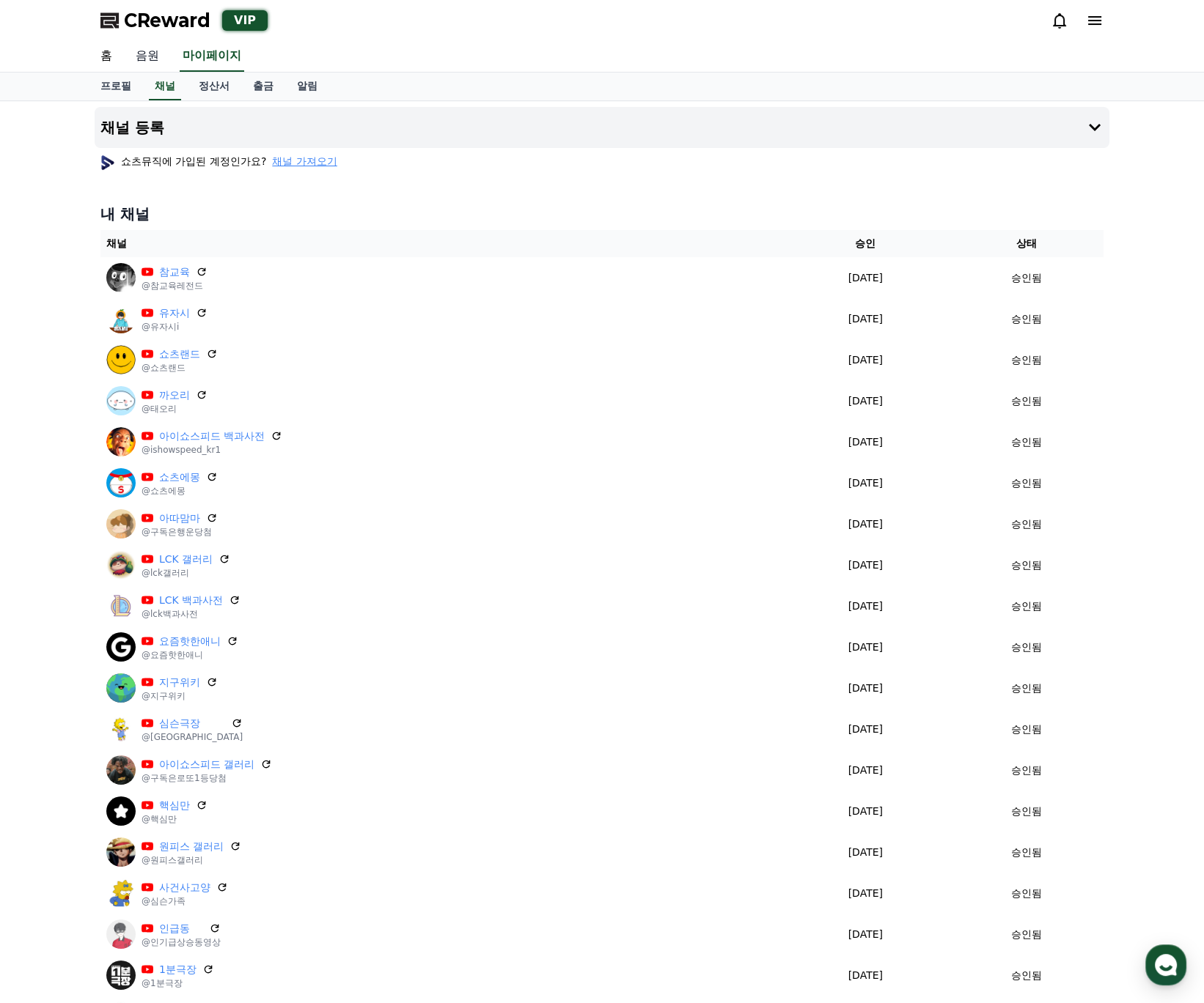
click at [162, 64] on link "음원" at bounding box center [148, 56] width 47 height 31
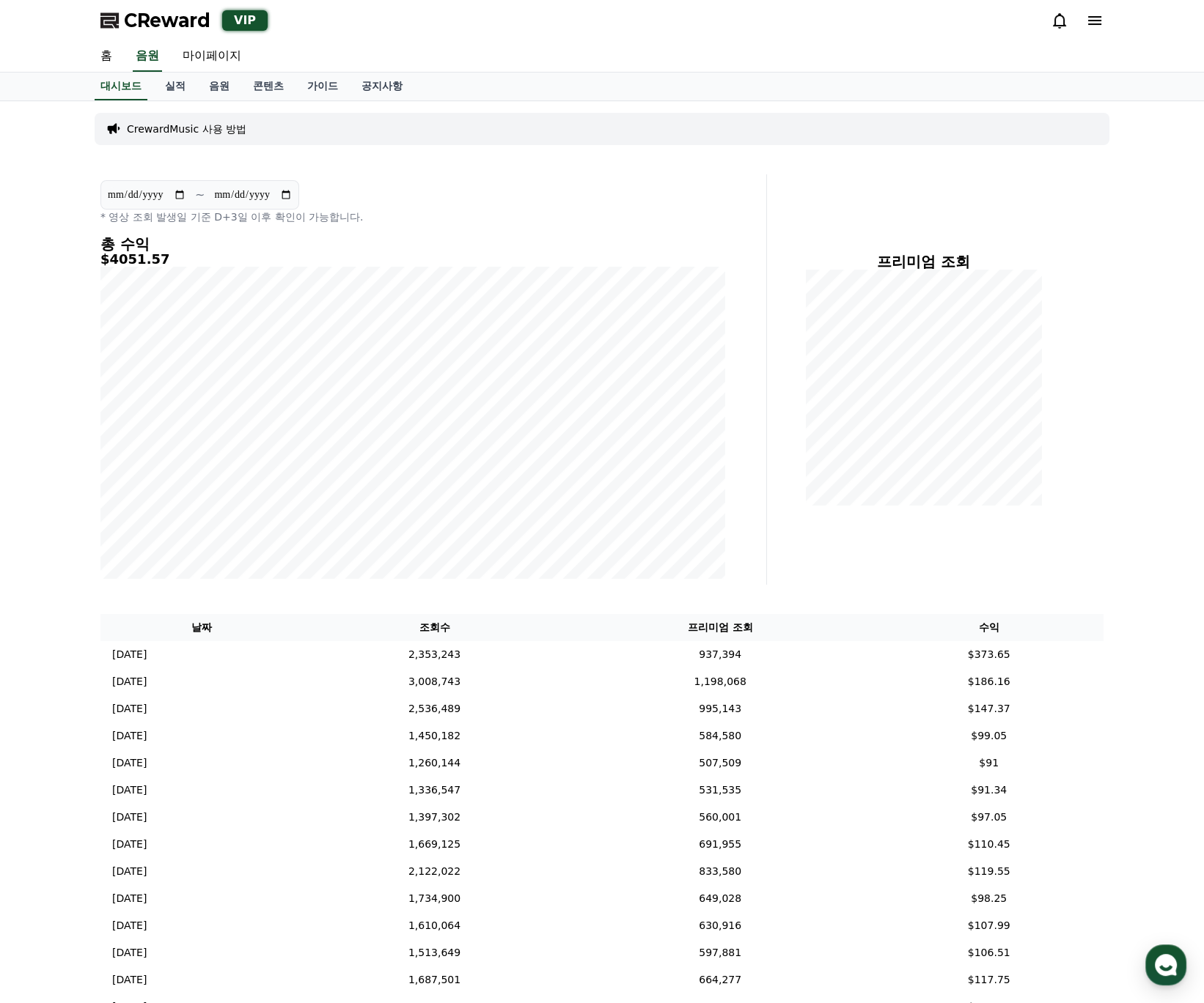
click at [1125, 653] on div "**********" at bounding box center [602, 694] width 1204 height 1184
click at [1130, 646] on div "**********" at bounding box center [602, 694] width 1204 height 1184
click at [109, 63] on link "홈" at bounding box center [106, 56] width 35 height 31
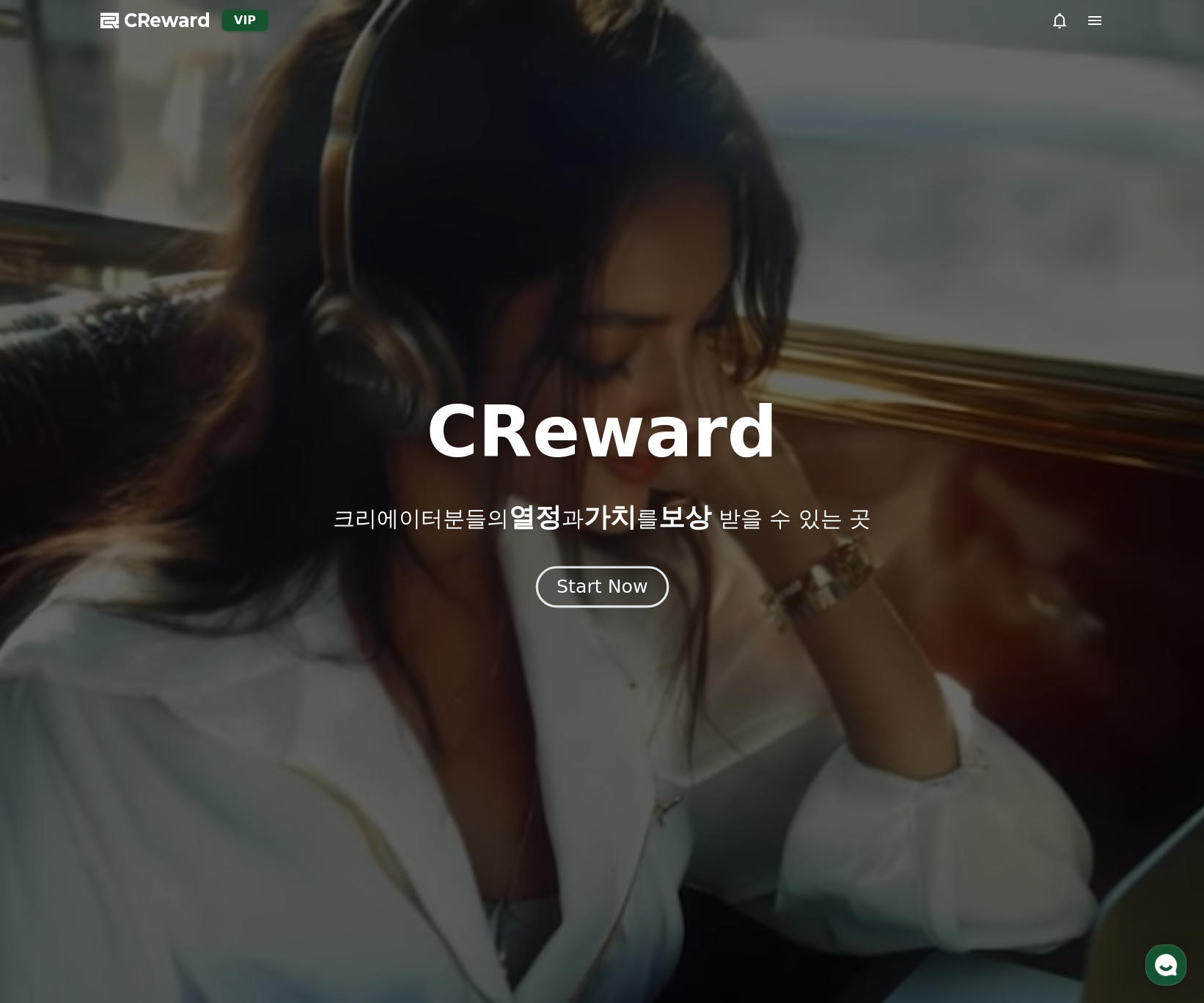
click at [631, 596] on div "Start Now" at bounding box center [602, 587] width 91 height 24
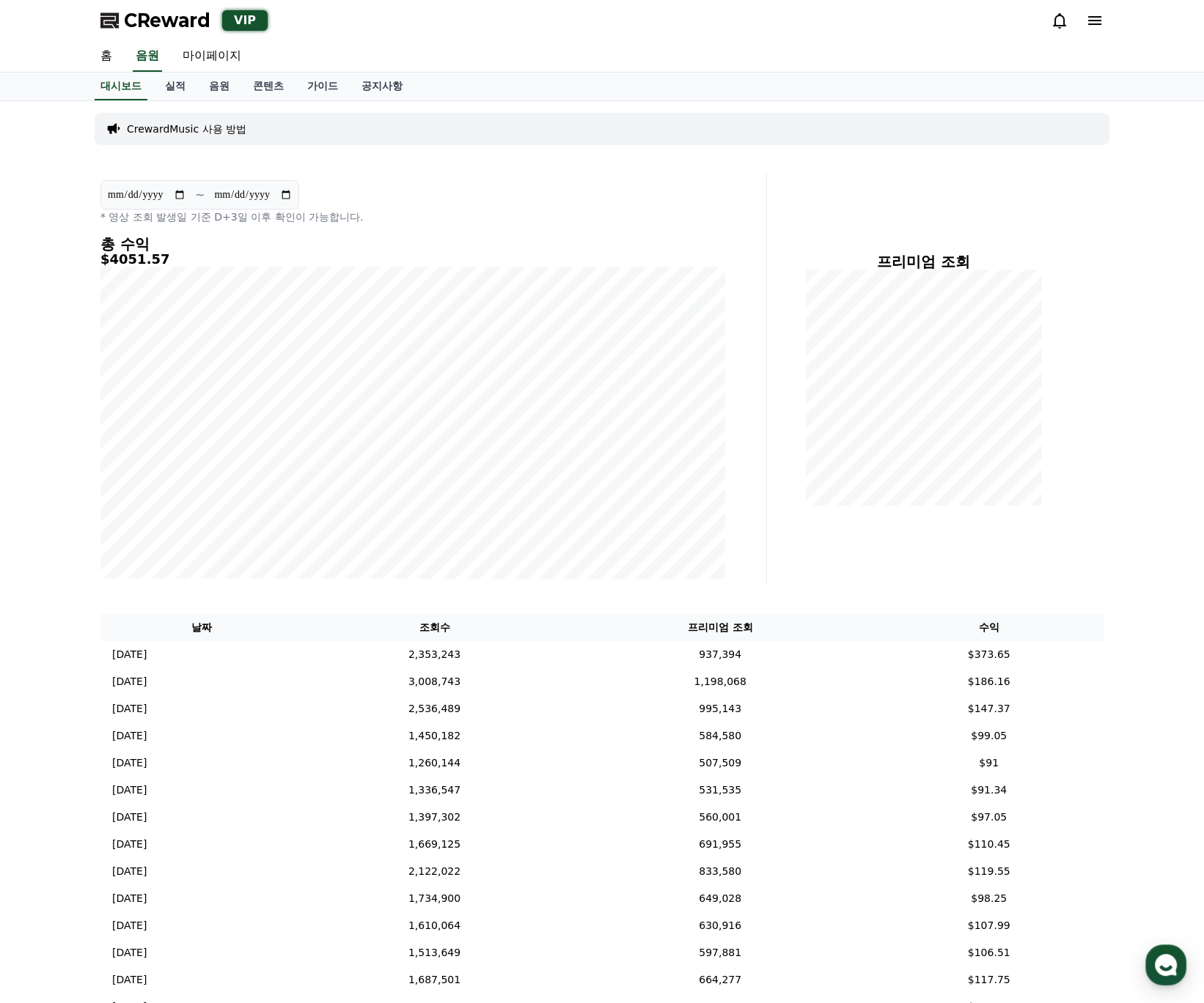
click at [192, 124] on p "CrewardMusic 사용 방법" at bounding box center [187, 129] width 120 height 15
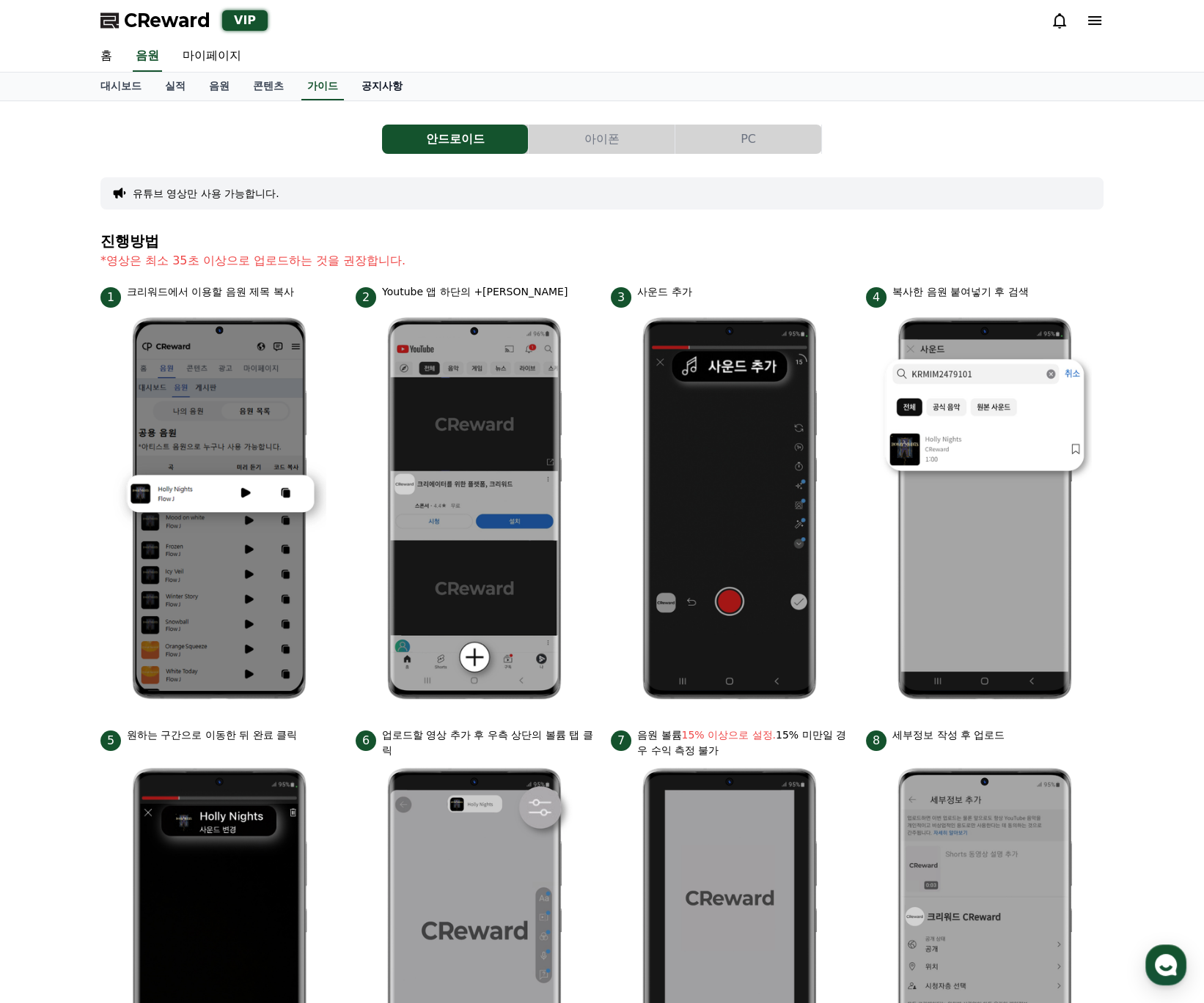
click at [377, 80] on link "공지사항" at bounding box center [381, 86] width 64 height 28
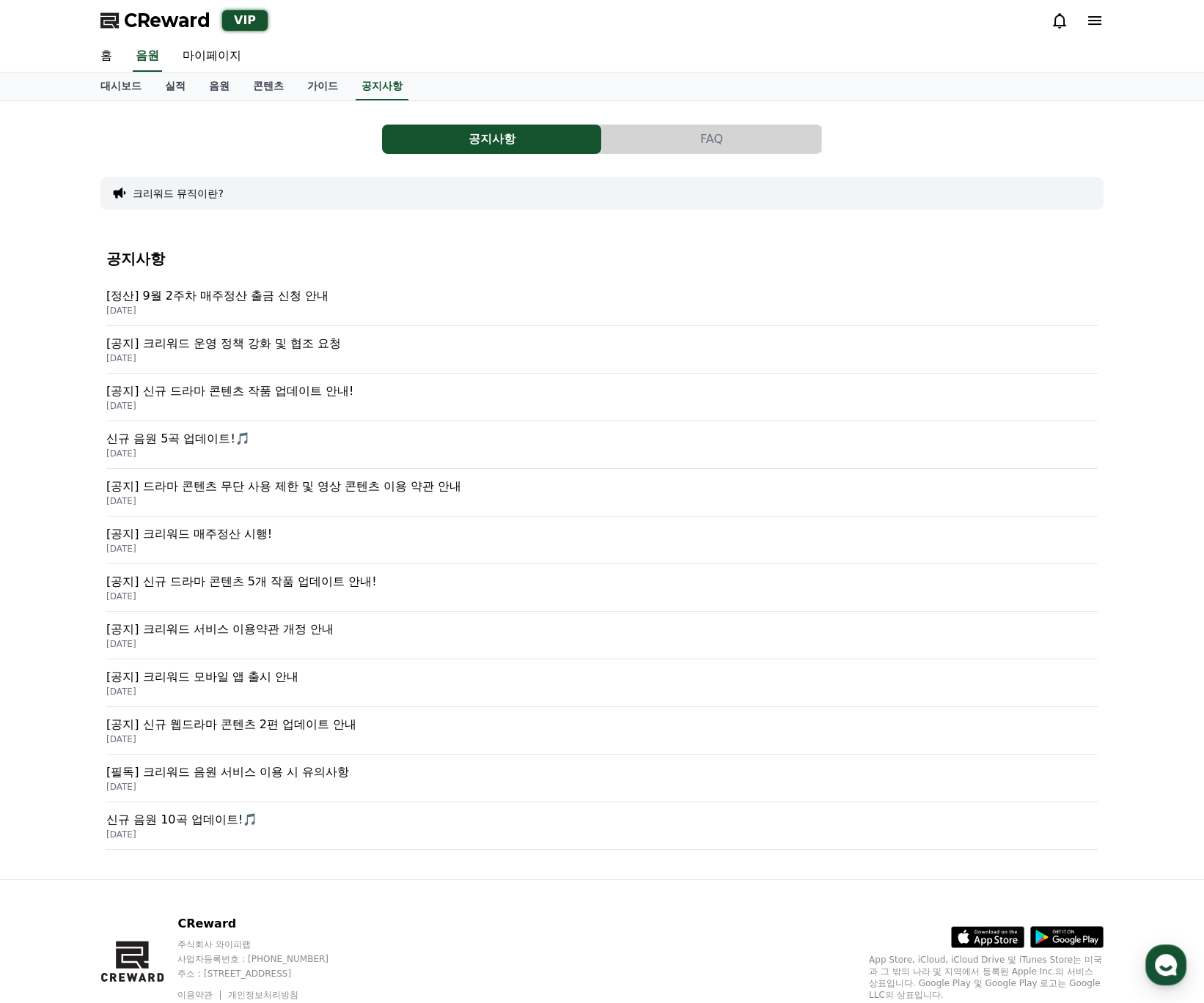
click at [323, 346] on p "[공지] 크리워드 운영 정책 강화 및 협조 요청" at bounding box center [602, 343] width 992 height 17
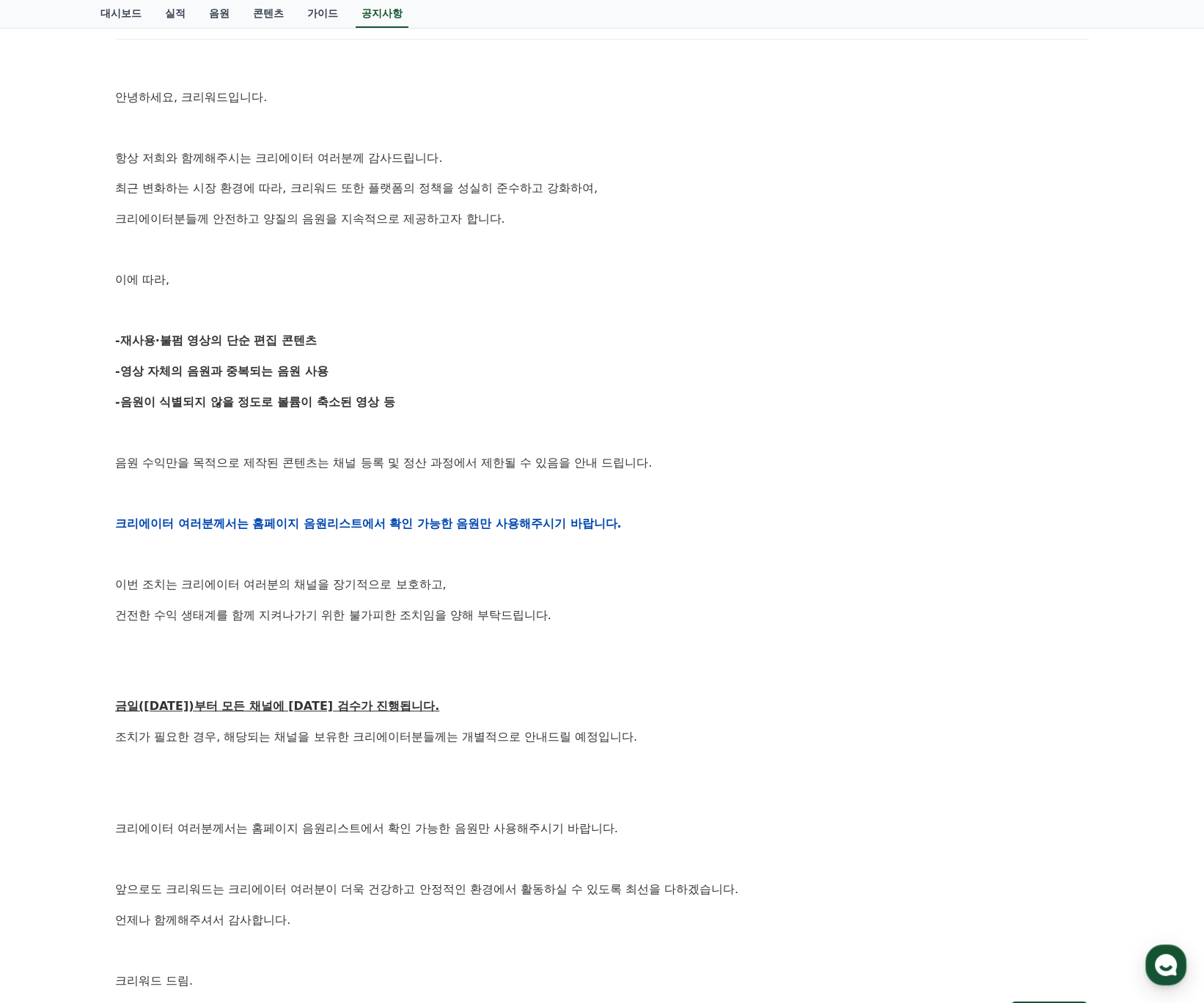
scroll to position [232, 0]
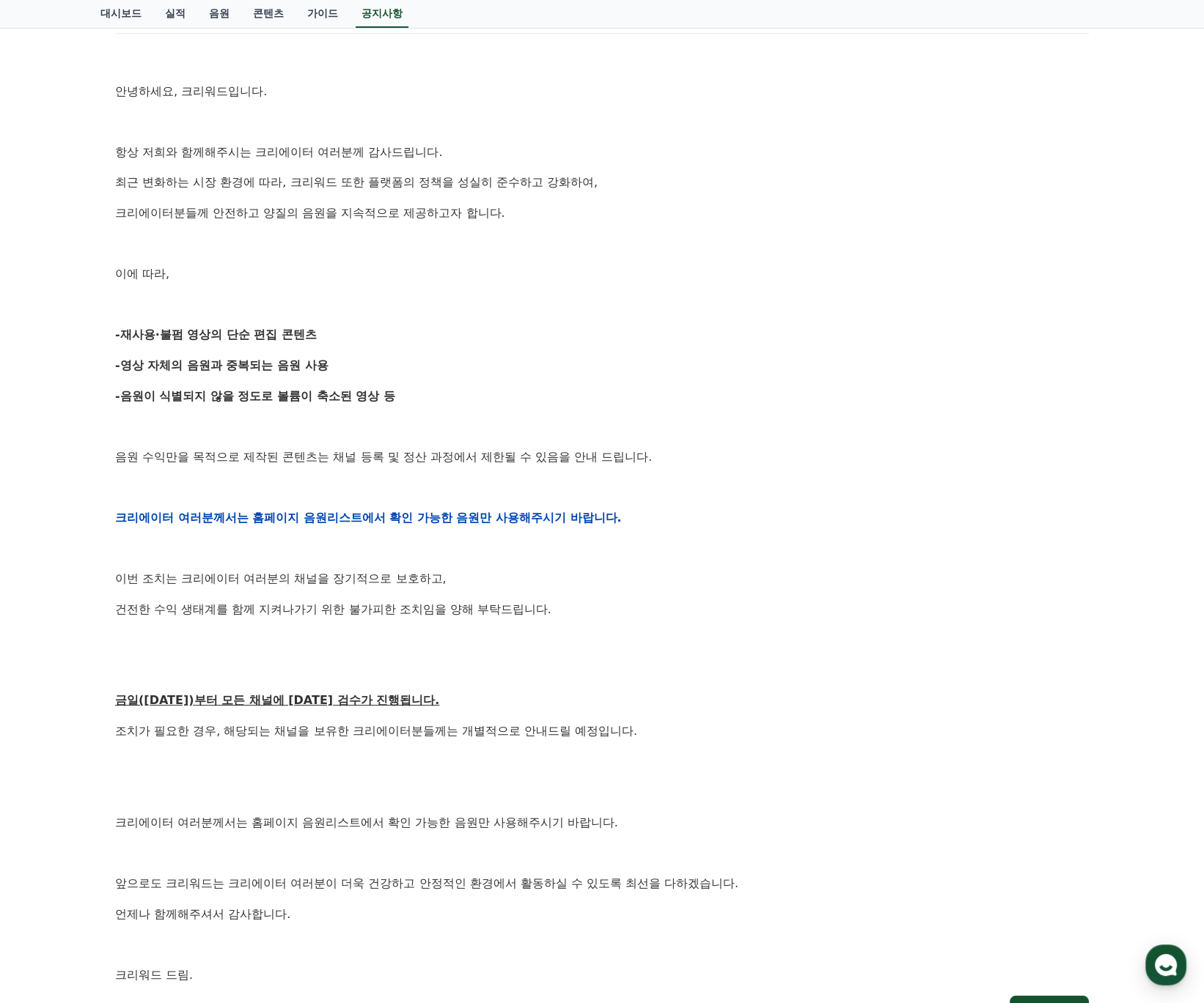
drag, startPoint x: 122, startPoint y: 326, endPoint x: 480, endPoint y: 371, distance: 360.8
click at [480, 371] on div "안녕하세요, 크리워드입니다. 항상 저희와 함께해주시는 크리에이터 여러분께 감사드립니다. 최근 변화하는 시장 환경에 따라, 크리워드 또한 플랫폼…" at bounding box center [602, 518] width 974 height 933
click at [480, 371] on p "-영상 자체의 음원과 중복되는 음원 사용" at bounding box center [602, 365] width 974 height 19
click at [454, 395] on p "-음원이 식별되지 않을 정도로 볼륨이 축소된 영상 등" at bounding box center [602, 396] width 974 height 19
drag, startPoint x: 396, startPoint y: 380, endPoint x: 44, endPoint y: 314, distance: 358.1
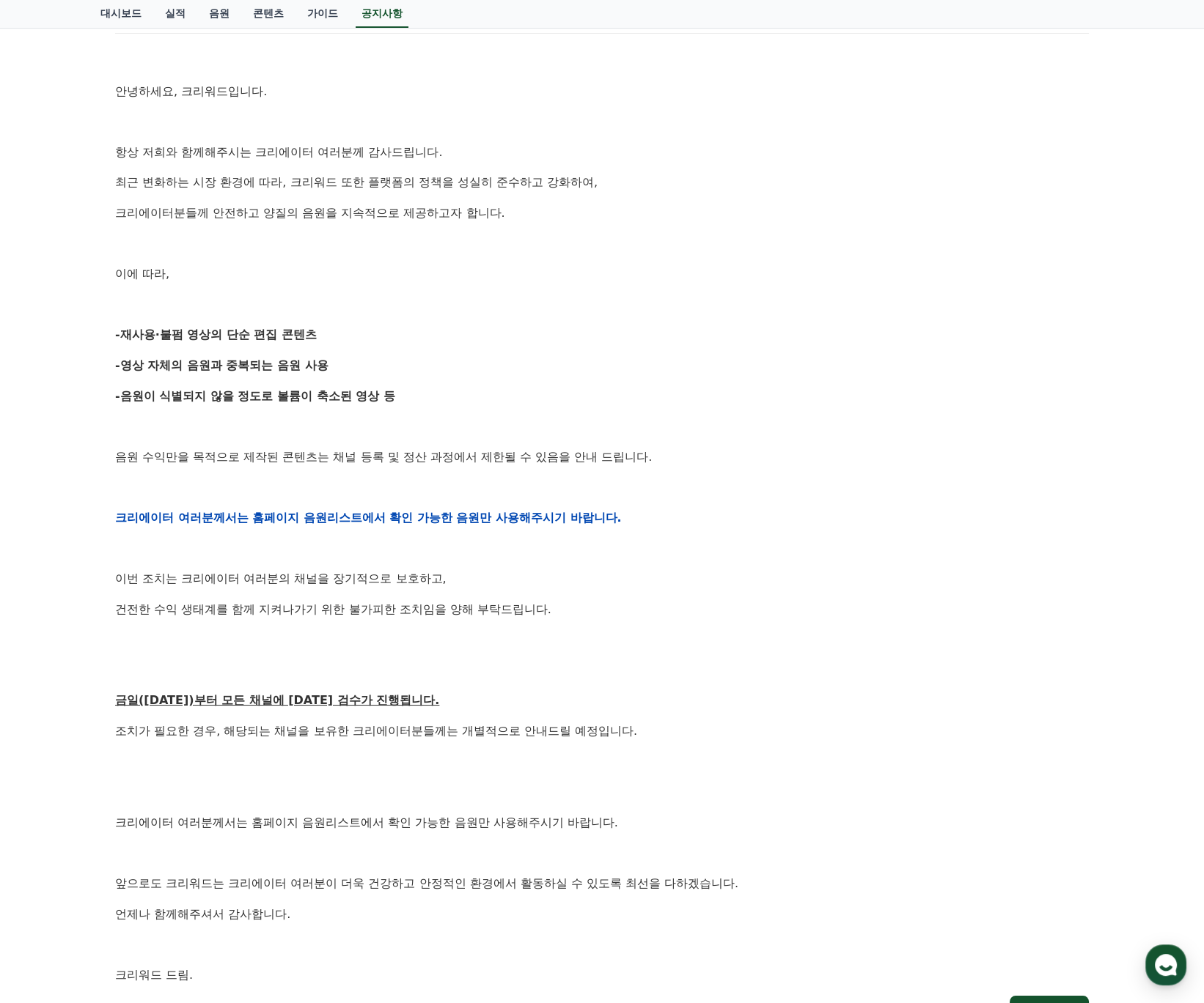
click at [44, 314] on div "공지사항 FAQ [공지] 크리워드 운영 정책 강화 및 협조 요청 작성일: 2025-09-15 안녕하세요, 크리워드입니다. 항상 저희와 함께해주…" at bounding box center [602, 462] width 1204 height 1186
click at [303, 374] on p "-영상 자체의 음원과 중복되는 음원 사용" at bounding box center [602, 365] width 974 height 19
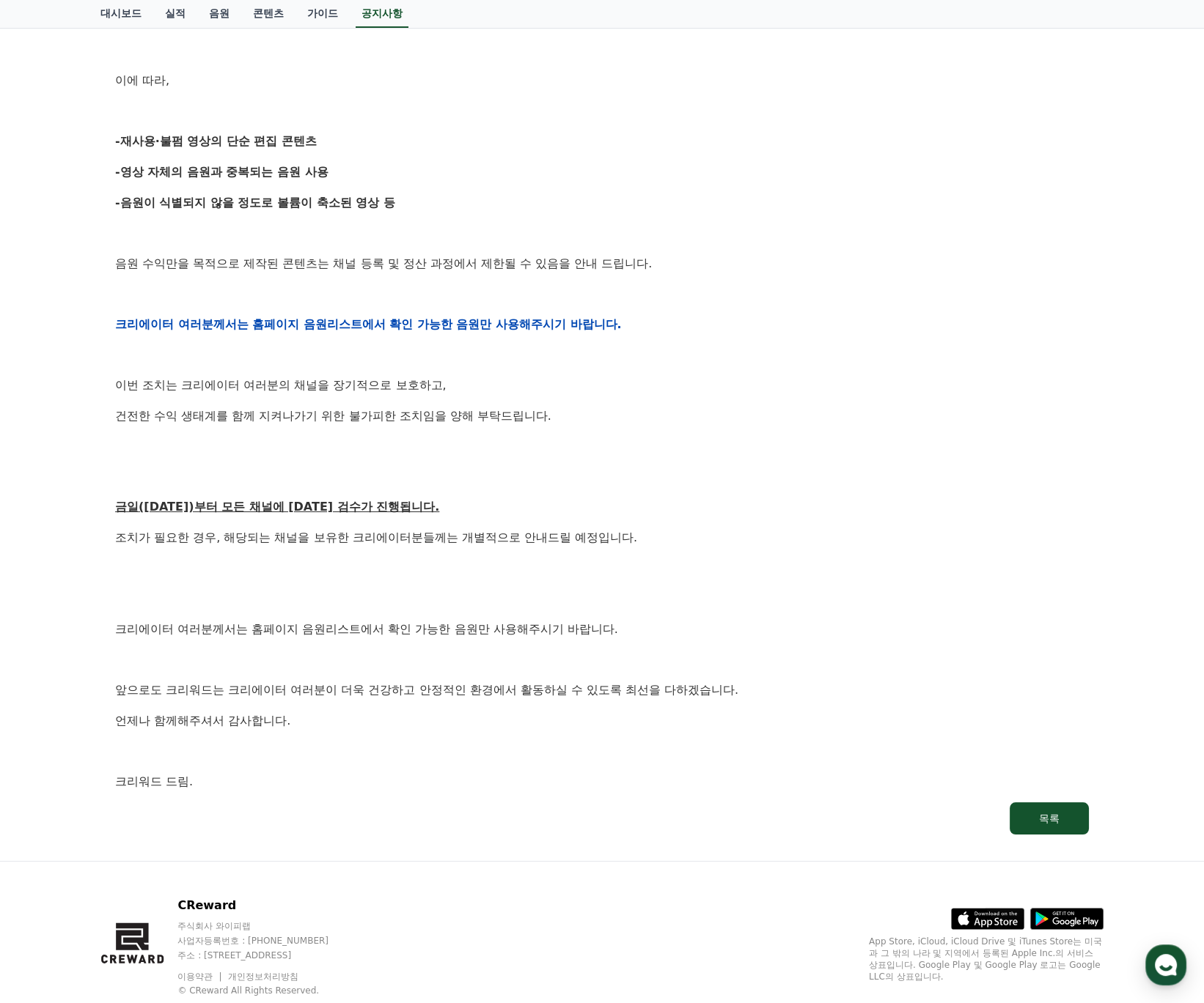
scroll to position [465, 0]
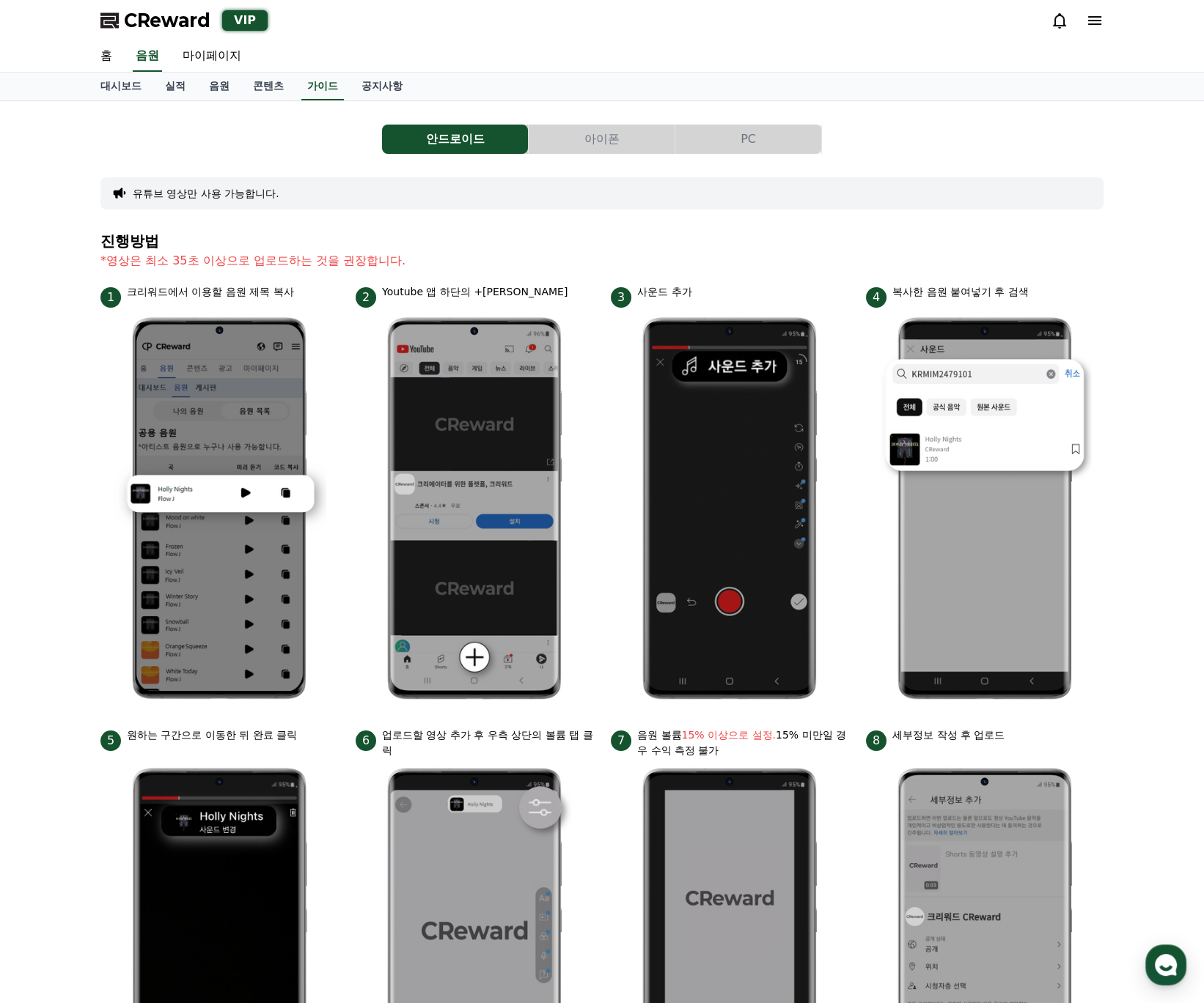
click at [180, 5] on div "CReward VIP" at bounding box center [602, 20] width 1026 height 41
click at [191, 10] on span "CReward" at bounding box center [167, 21] width 86 height 24
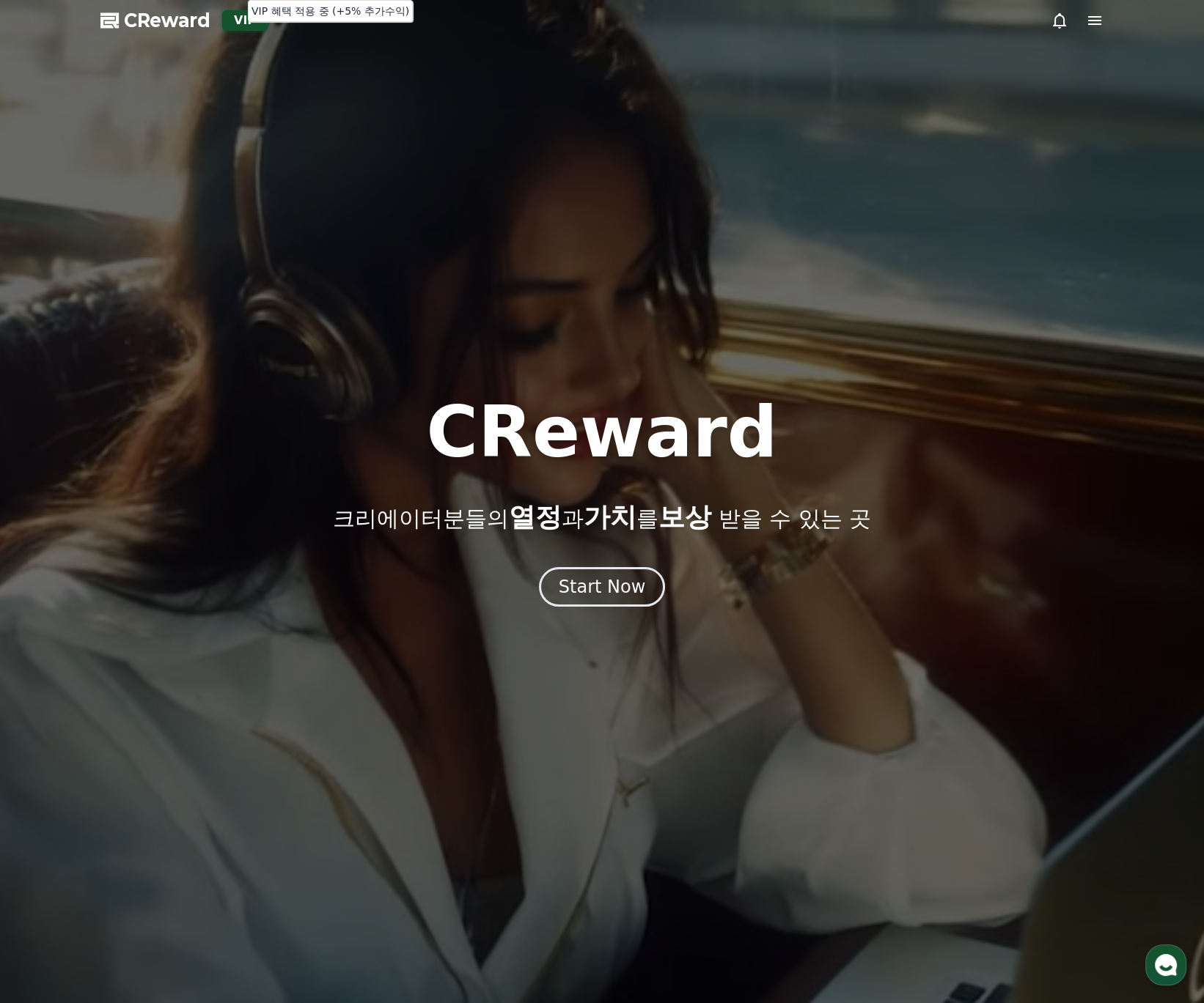
click at [240, 17] on div "VIP" at bounding box center [245, 20] width 45 height 21
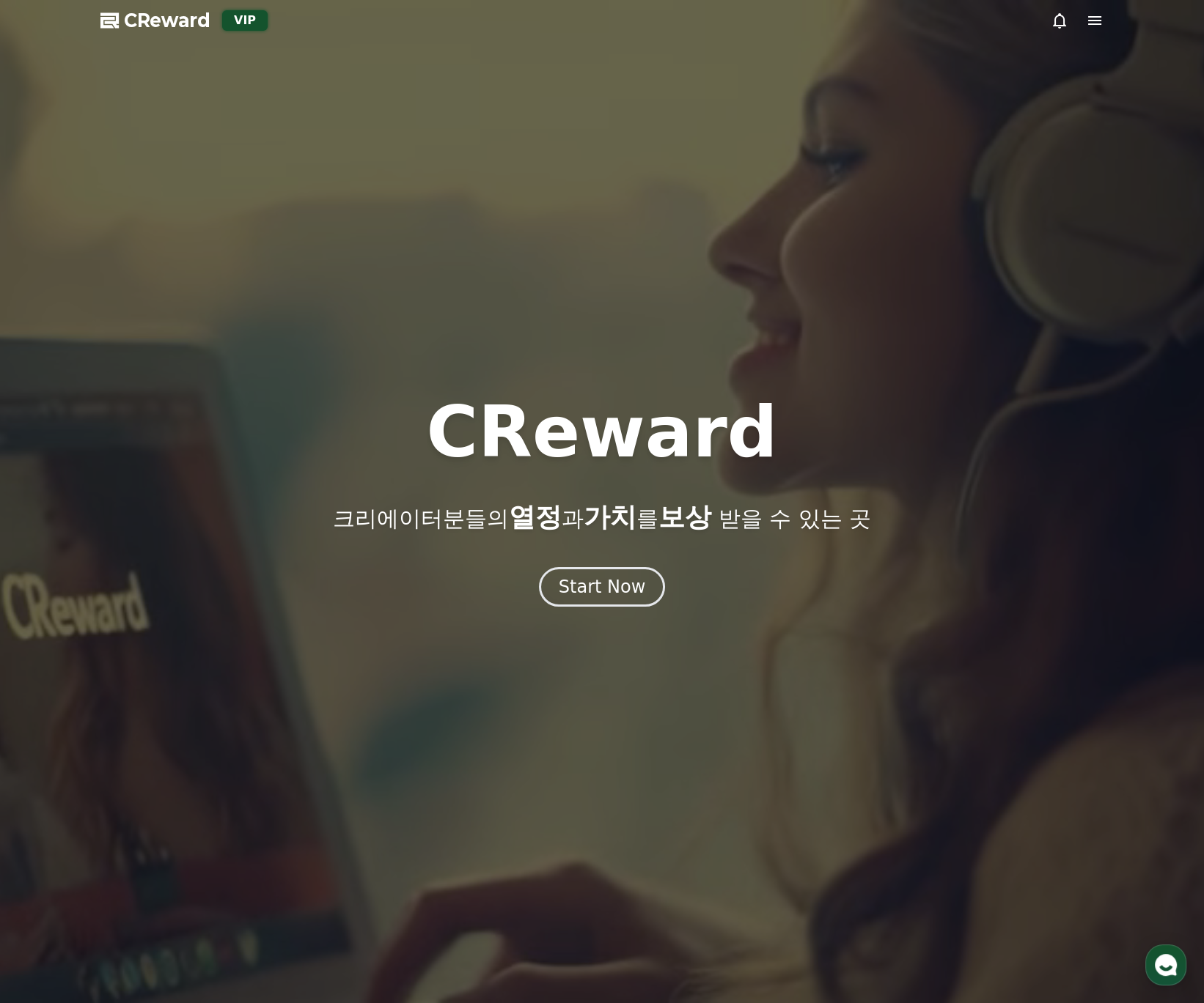
click at [1091, 22] on icon at bounding box center [1094, 20] width 17 height 17
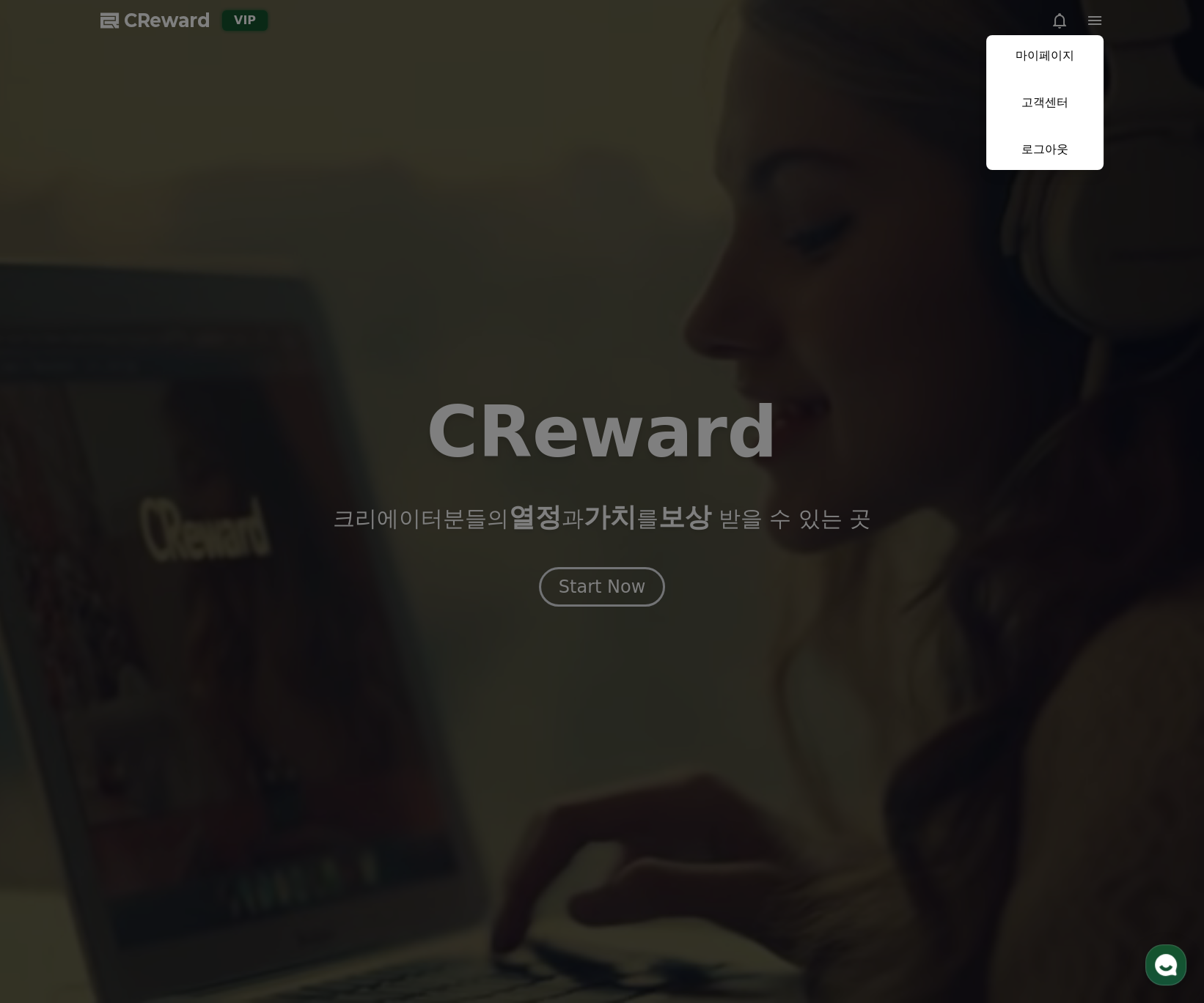
click at [1057, 20] on button "close" at bounding box center [602, 502] width 1204 height 1003
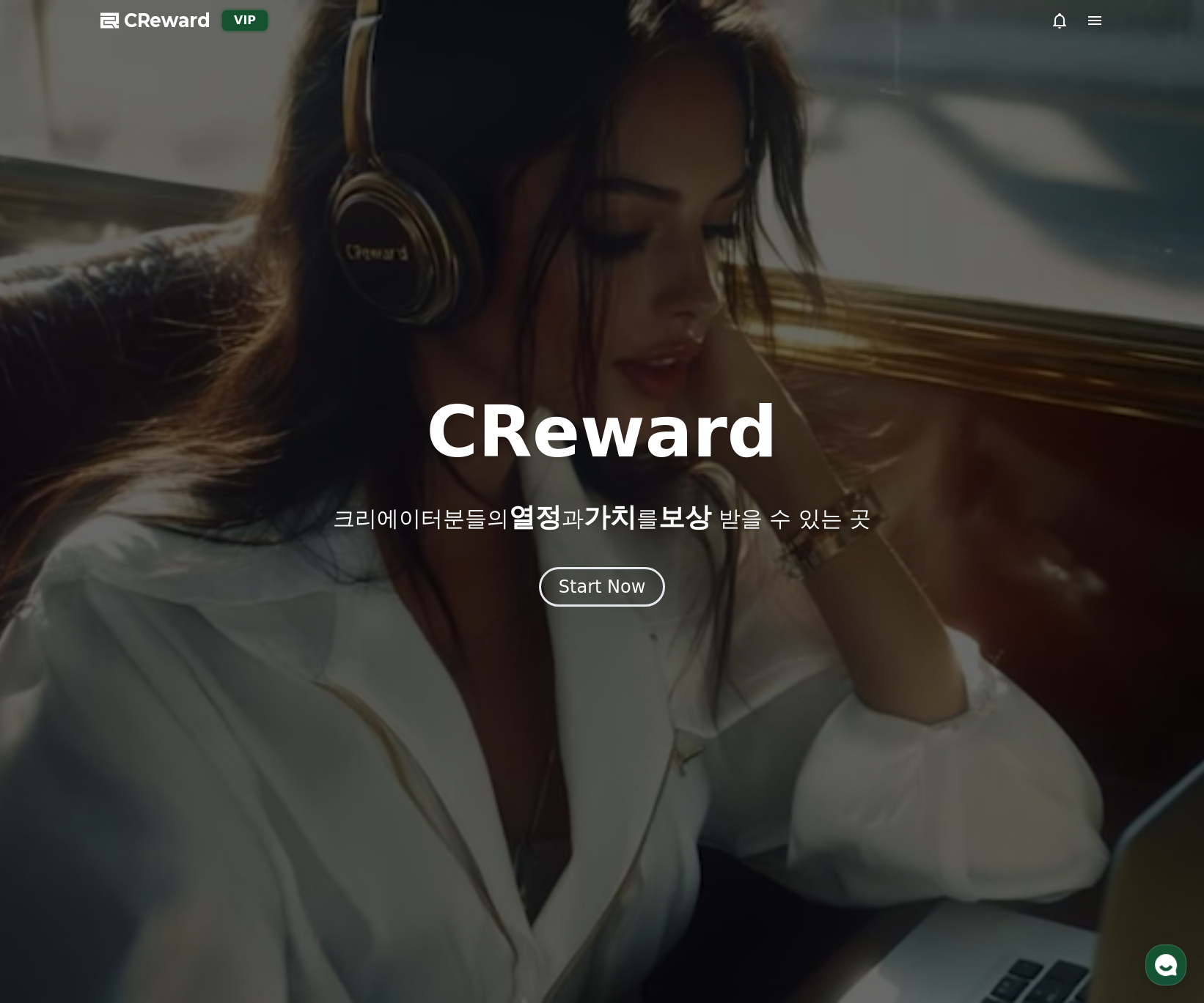
click at [1057, 20] on icon at bounding box center [1059, 20] width 17 height 17
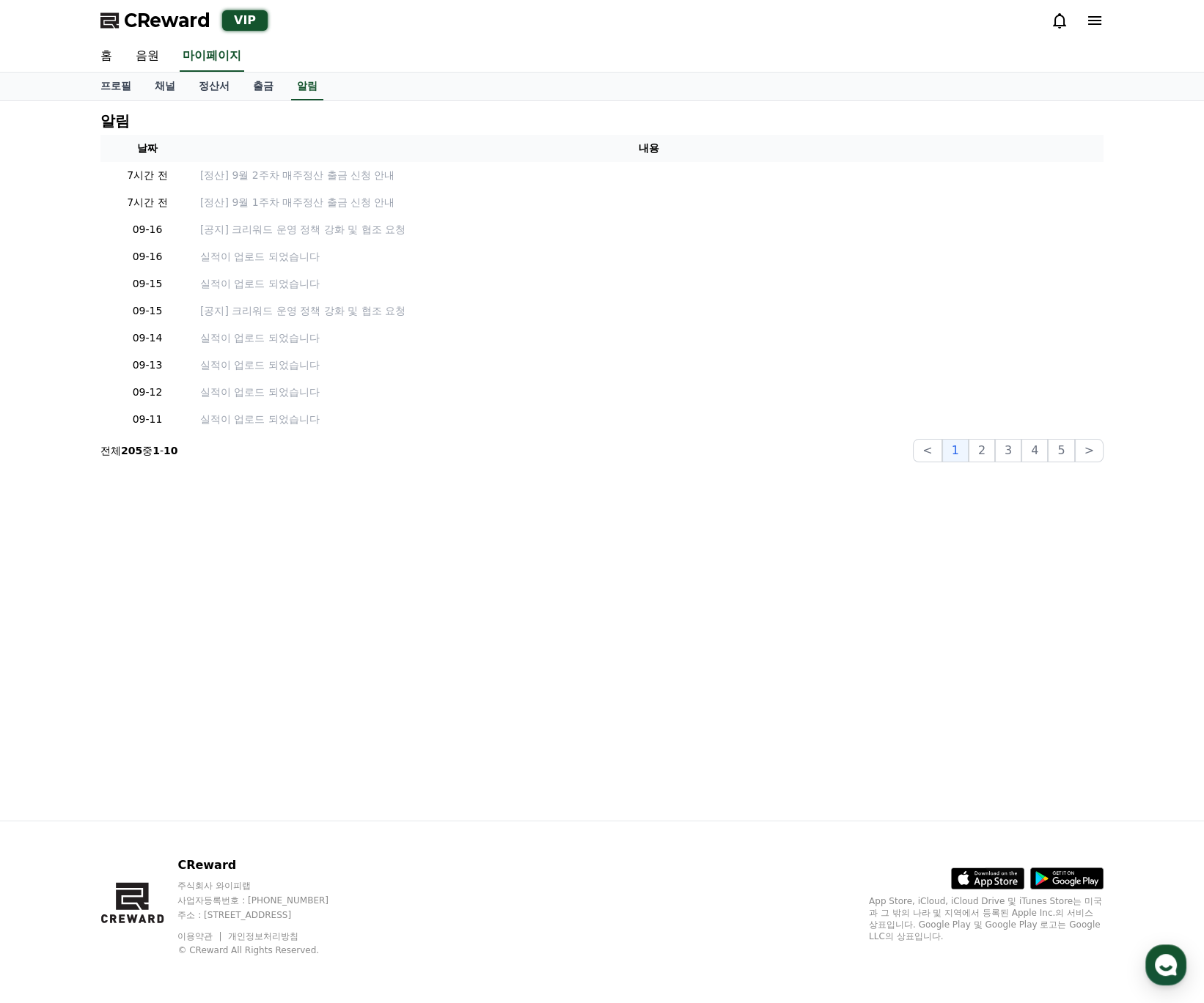
click at [1101, 27] on icon at bounding box center [1094, 20] width 17 height 17
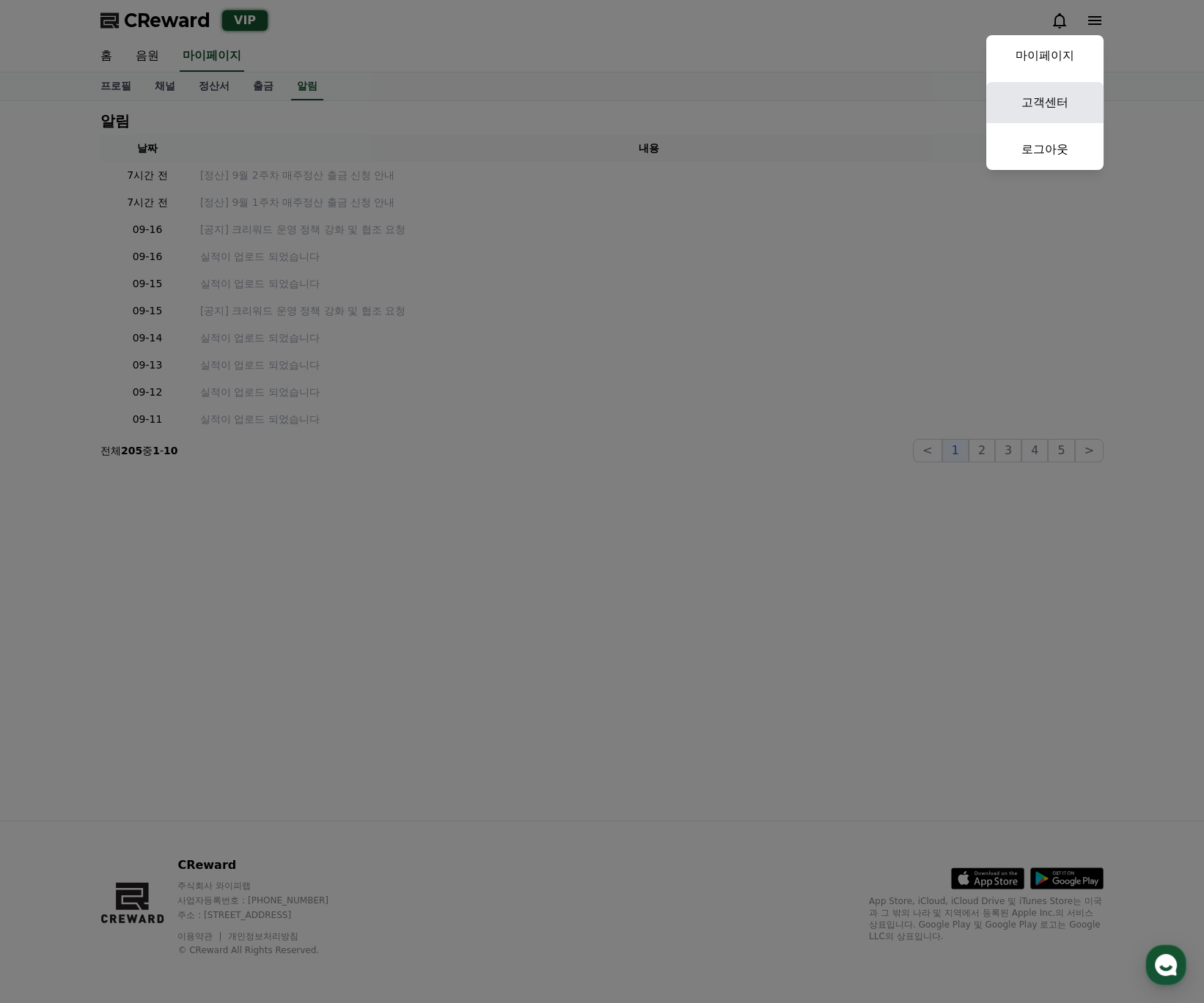
click at [1076, 109] on link "고객센터" at bounding box center [1044, 102] width 117 height 41
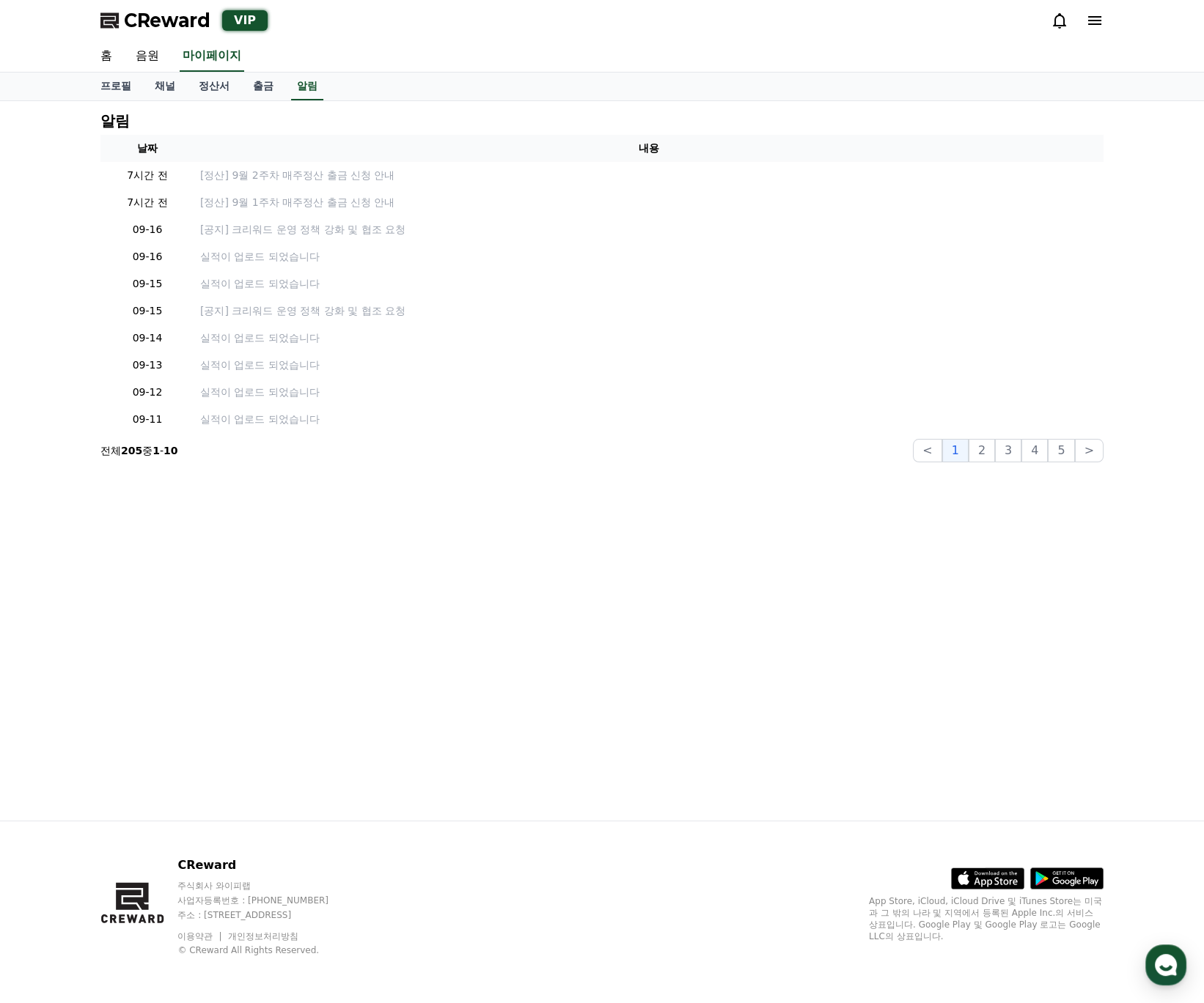
click at [593, 612] on div "알림 날짜 내용 7시간 전 [정산] 9월 2주차 매주정산 출금 신청 안내 7시간 전 [정산] 9월 1주차 매주정산 출금 신청 안내 09-16 …" at bounding box center [602, 462] width 1026 height 720
